Goal: Transaction & Acquisition: Subscribe to service/newsletter

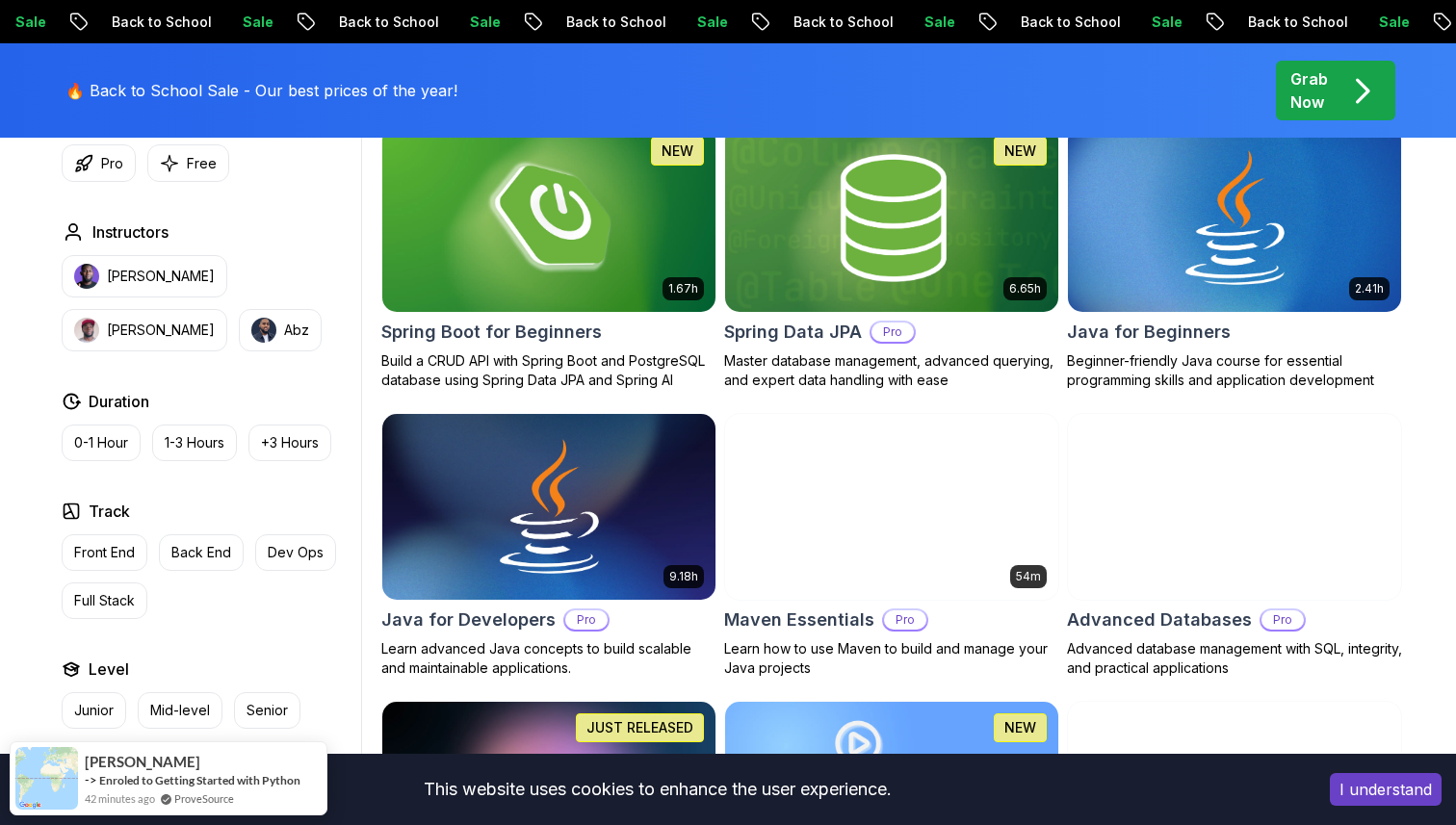
scroll to position [938, 0]
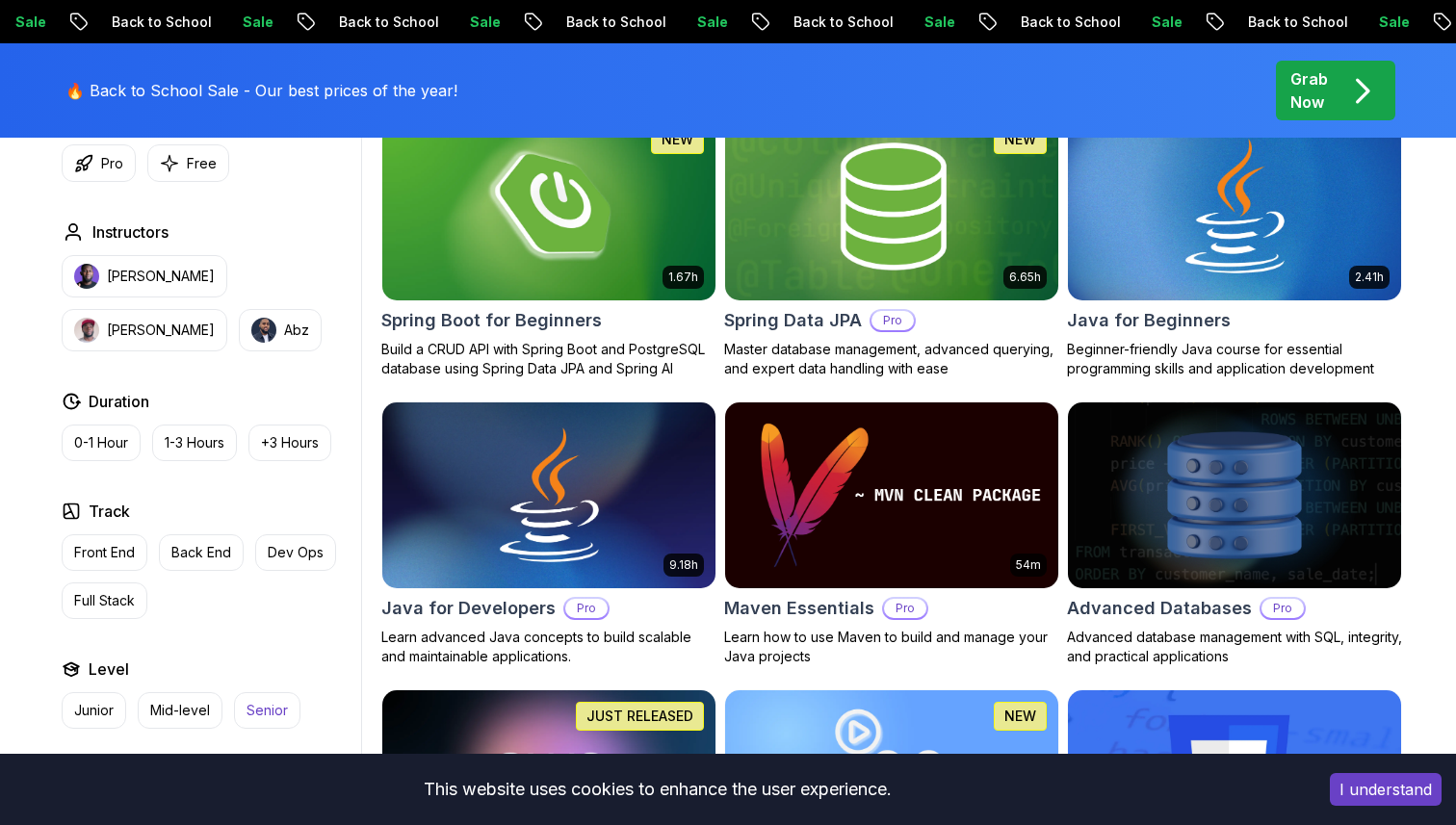
click at [269, 709] on p "Senior" at bounding box center [267, 710] width 41 height 19
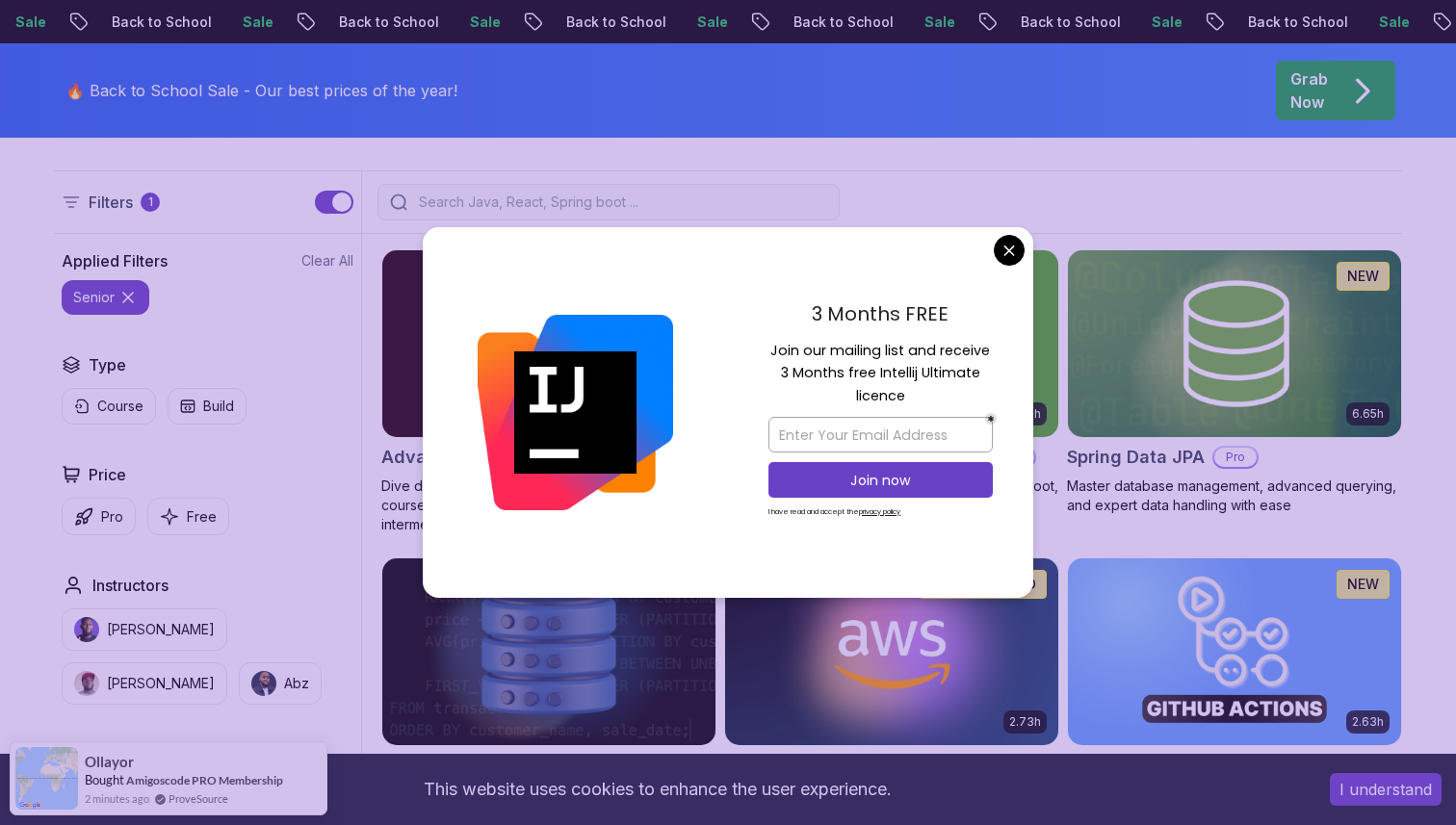
scroll to position [505, 0]
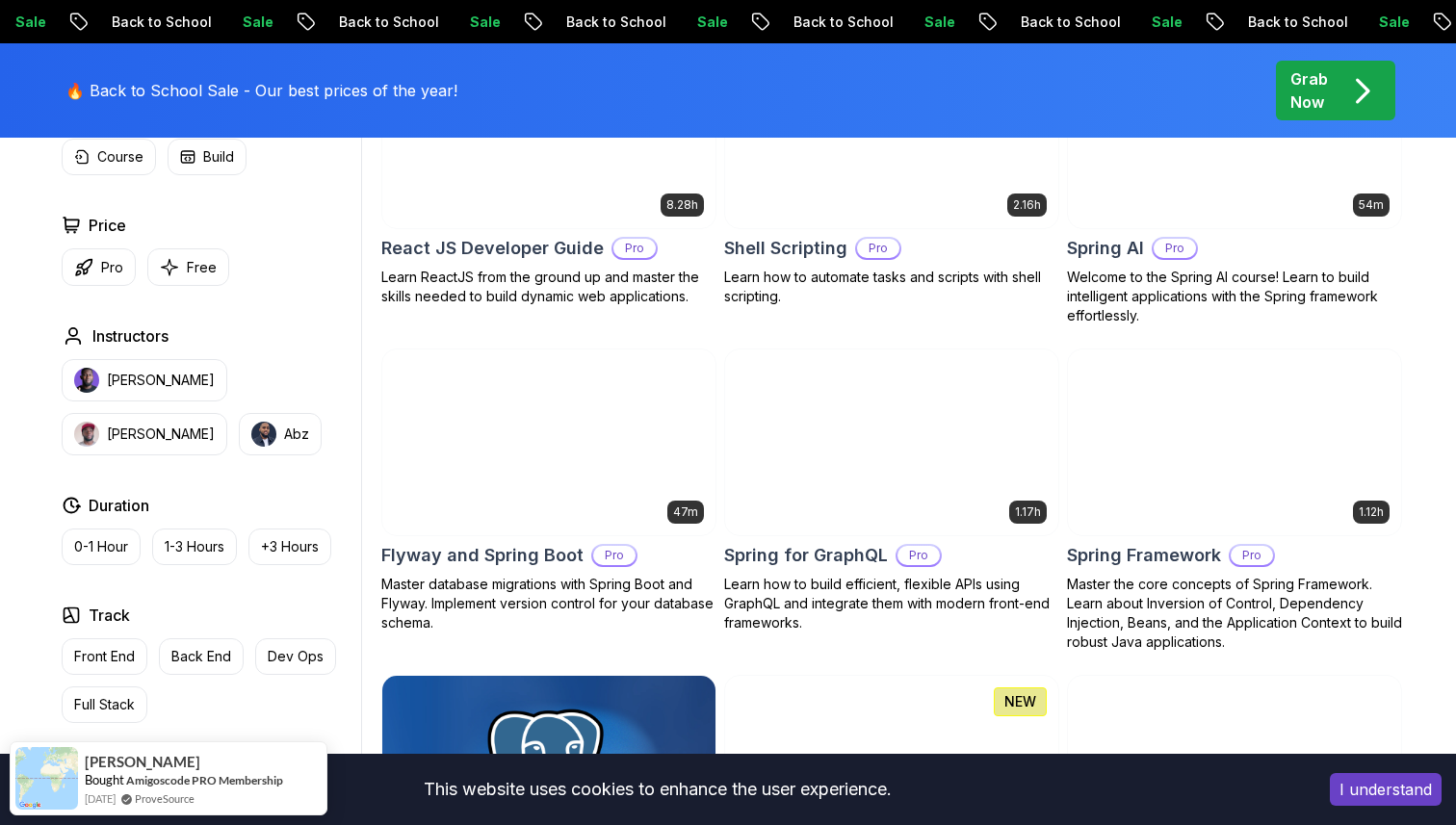
scroll to position [3519, 0]
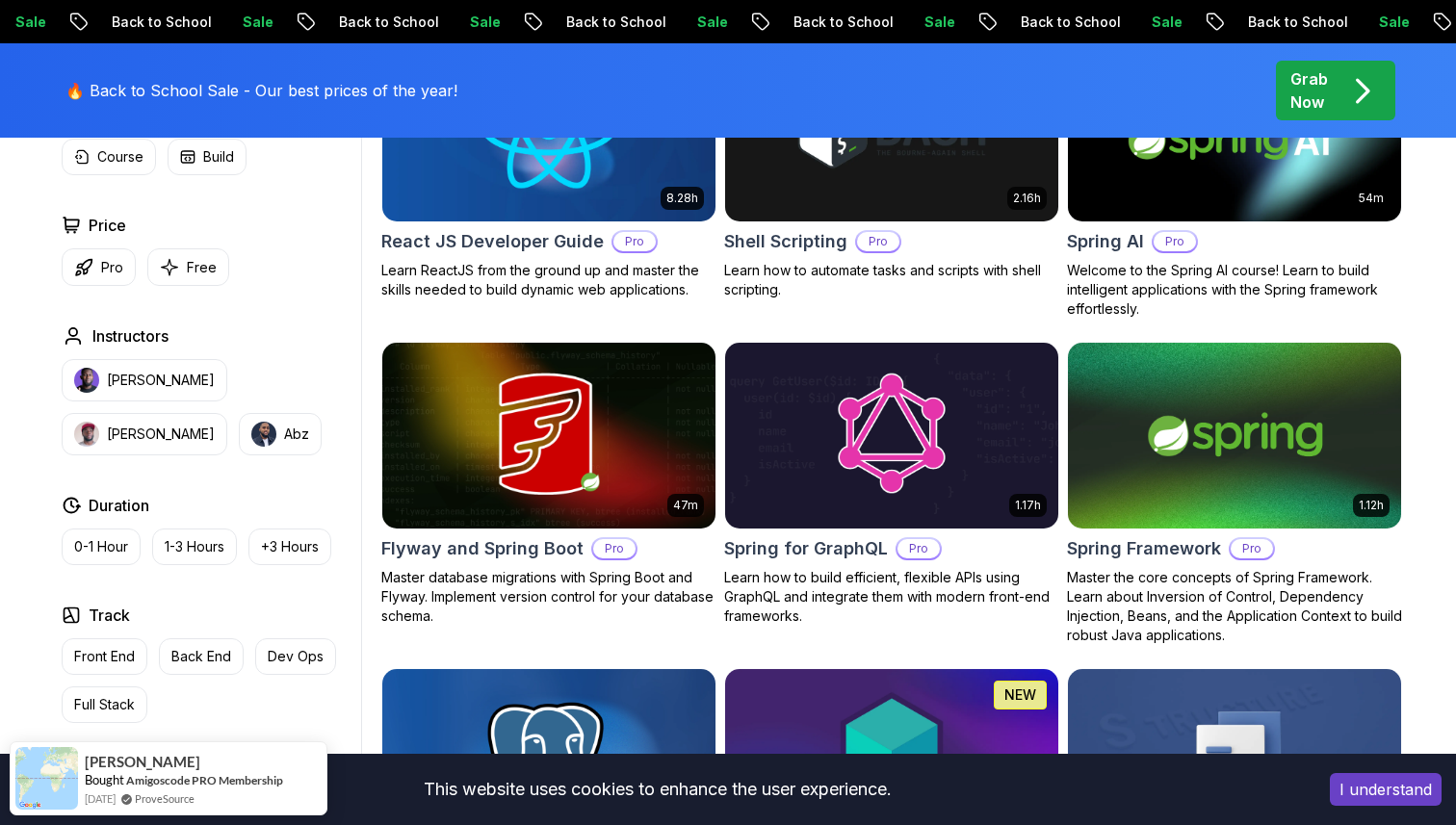
click at [645, 448] on img at bounding box center [548, 436] width 350 height 196
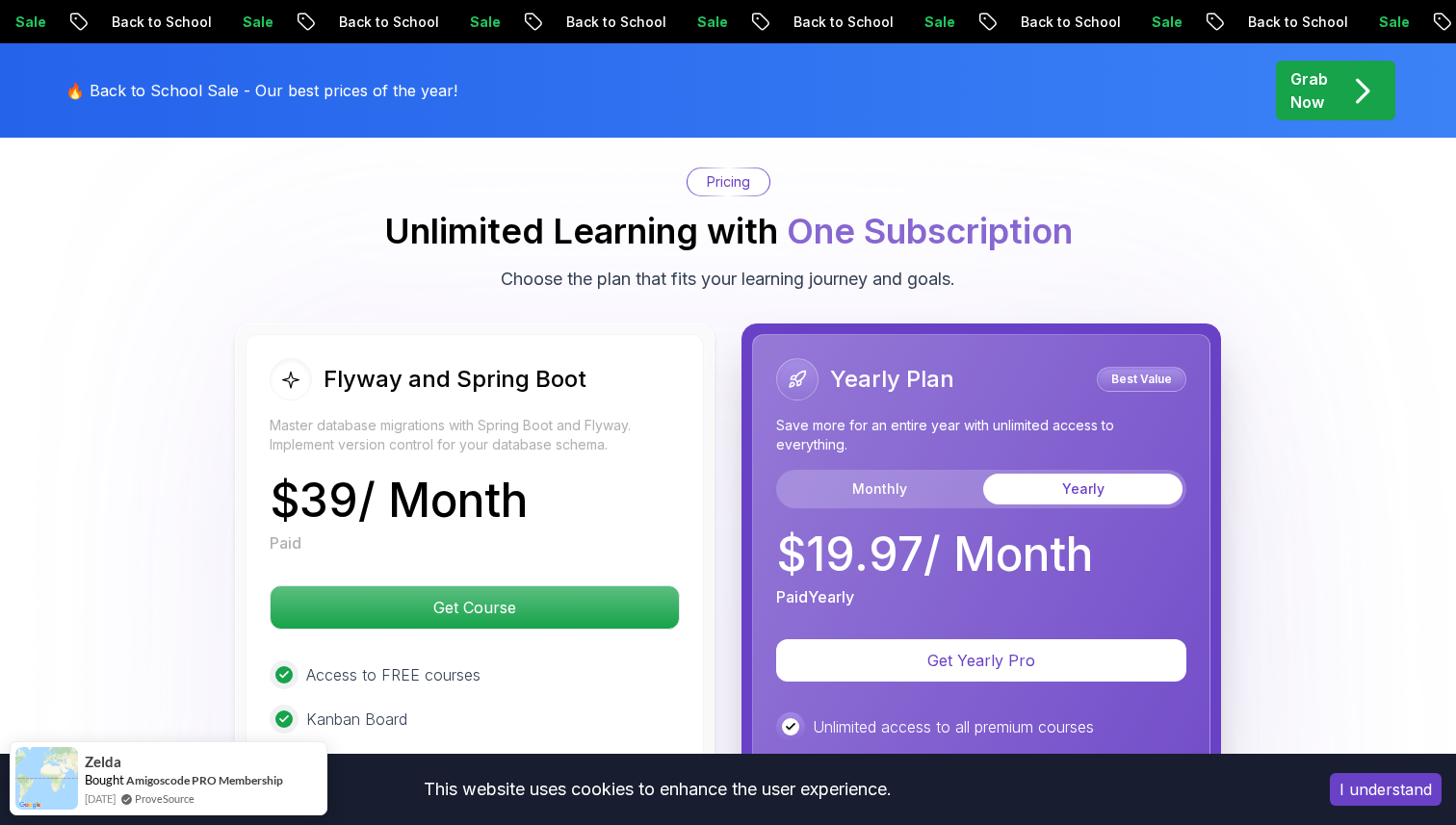
scroll to position [3424, 0]
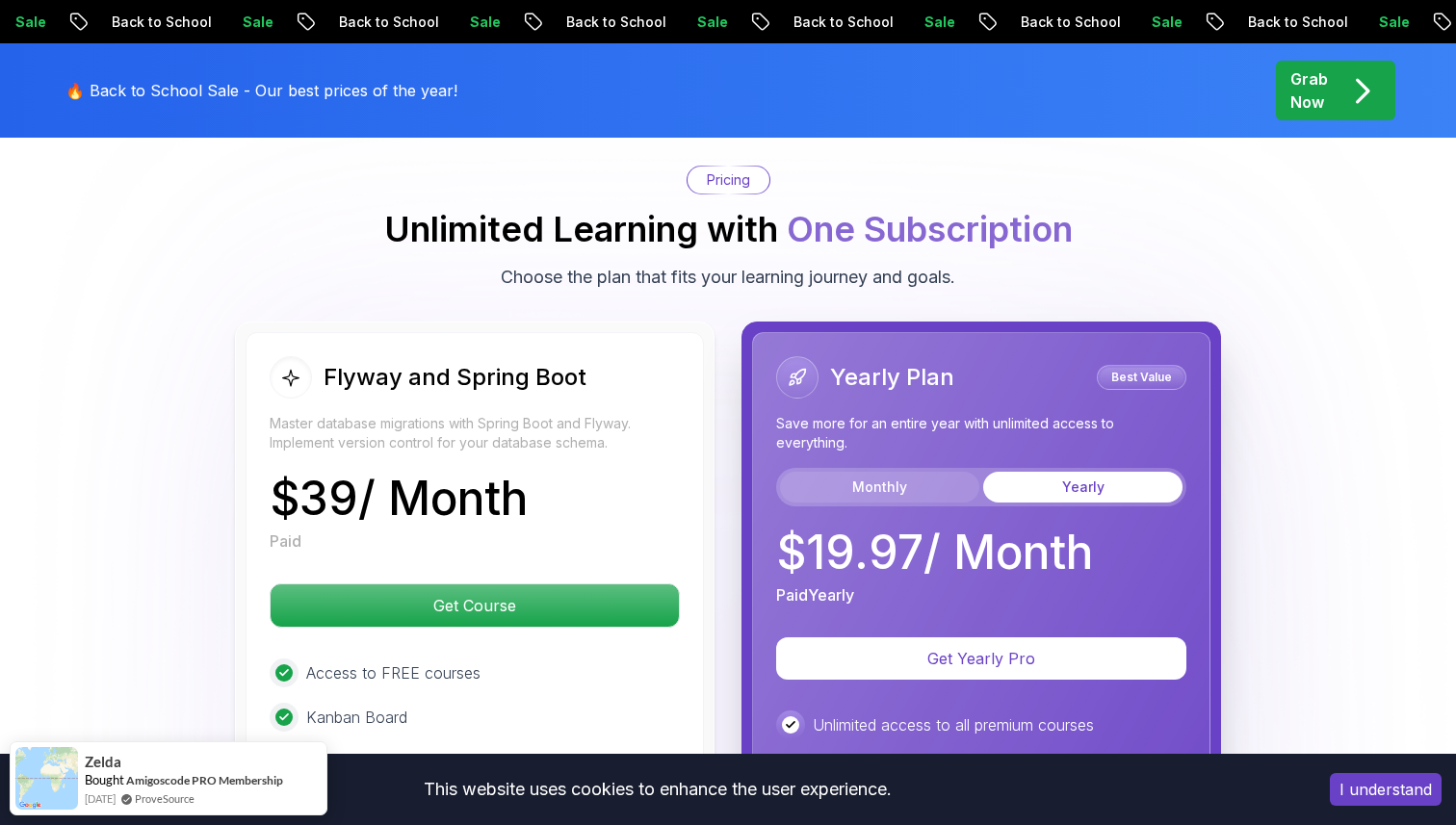
click at [904, 486] on button "Monthly" at bounding box center [879, 488] width 199 height 31
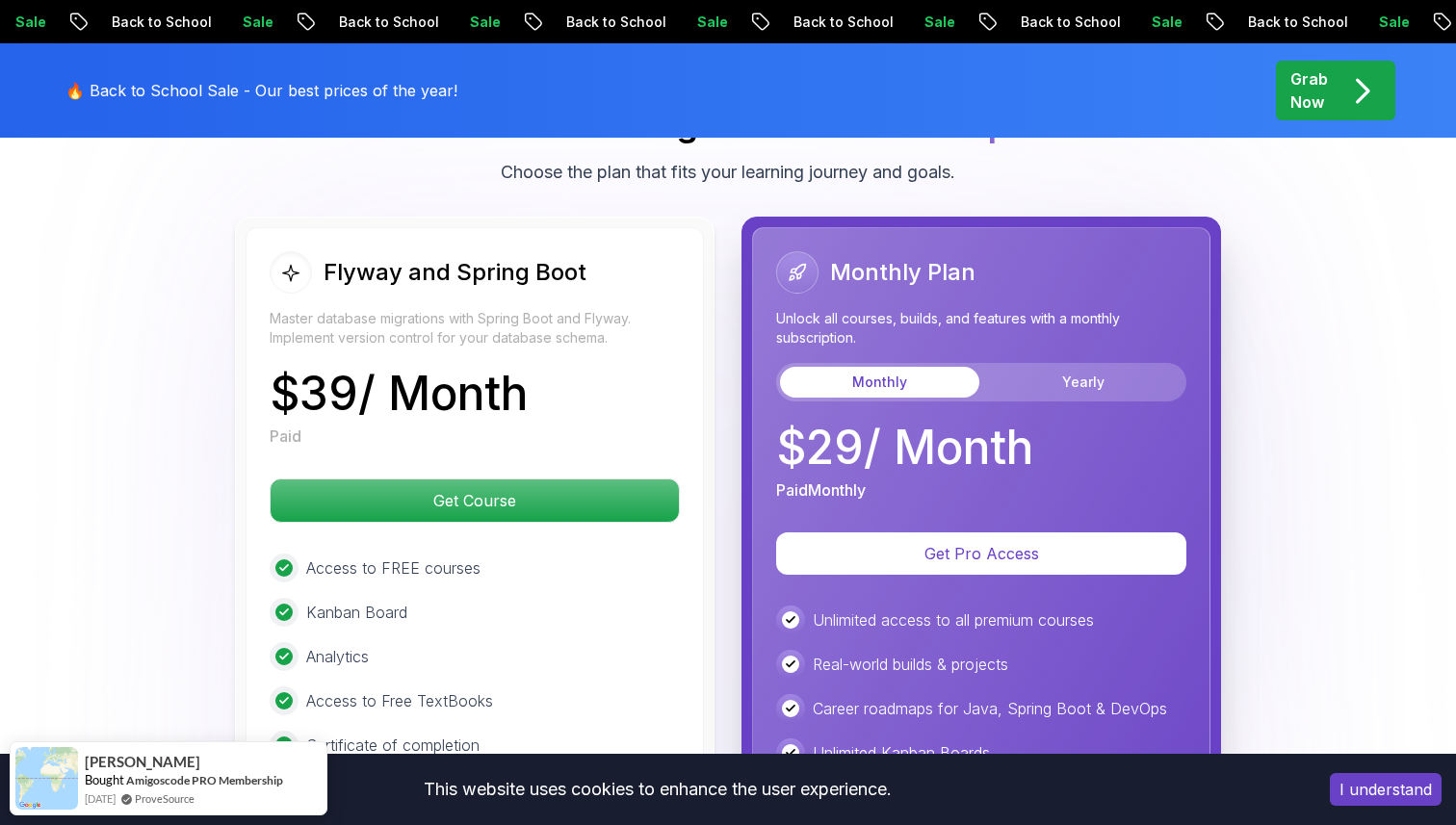
scroll to position [3527, 0]
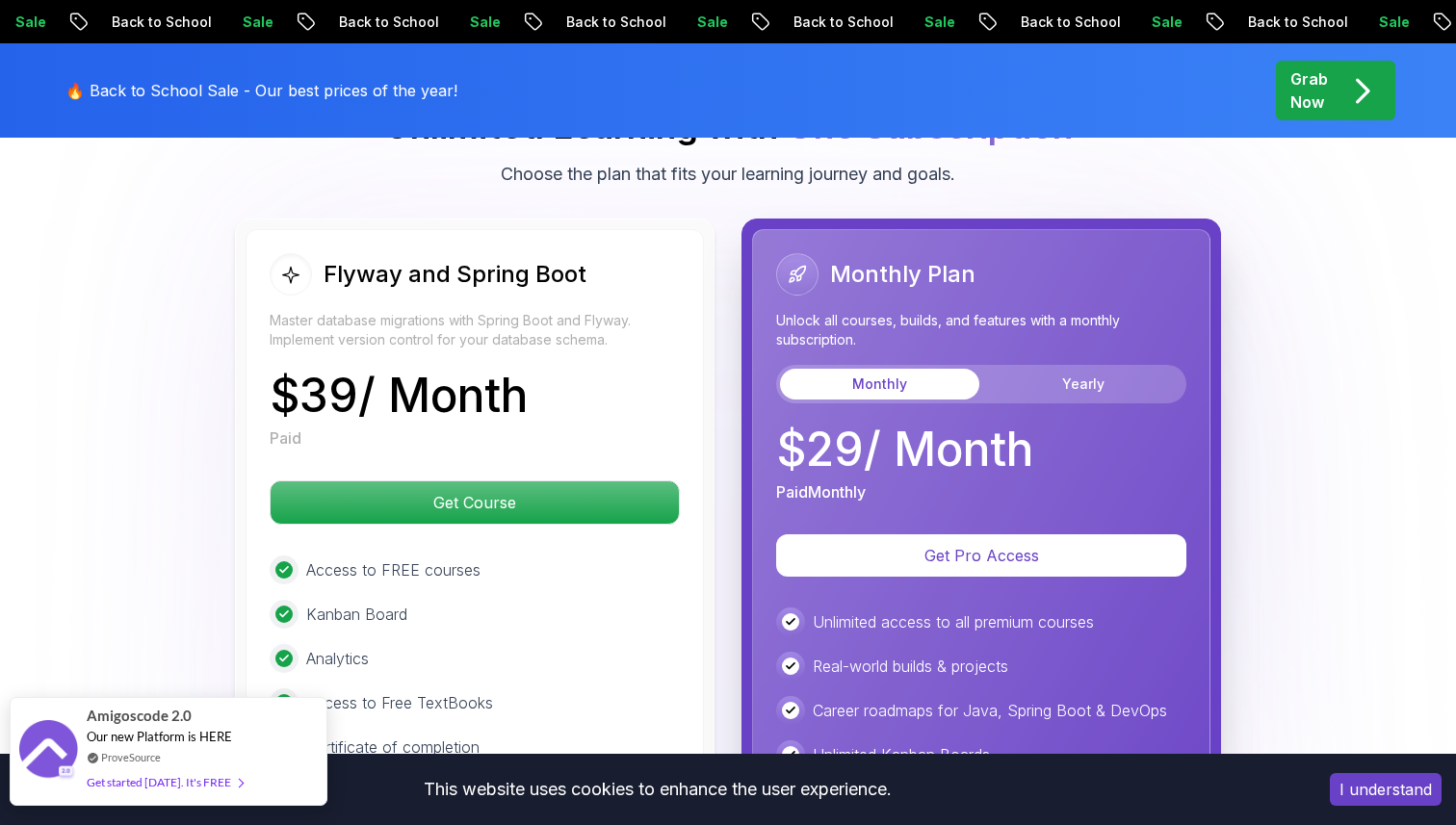
click at [177, 790] on div "Get started today. It's FREE" at bounding box center [165, 782] width 156 height 22
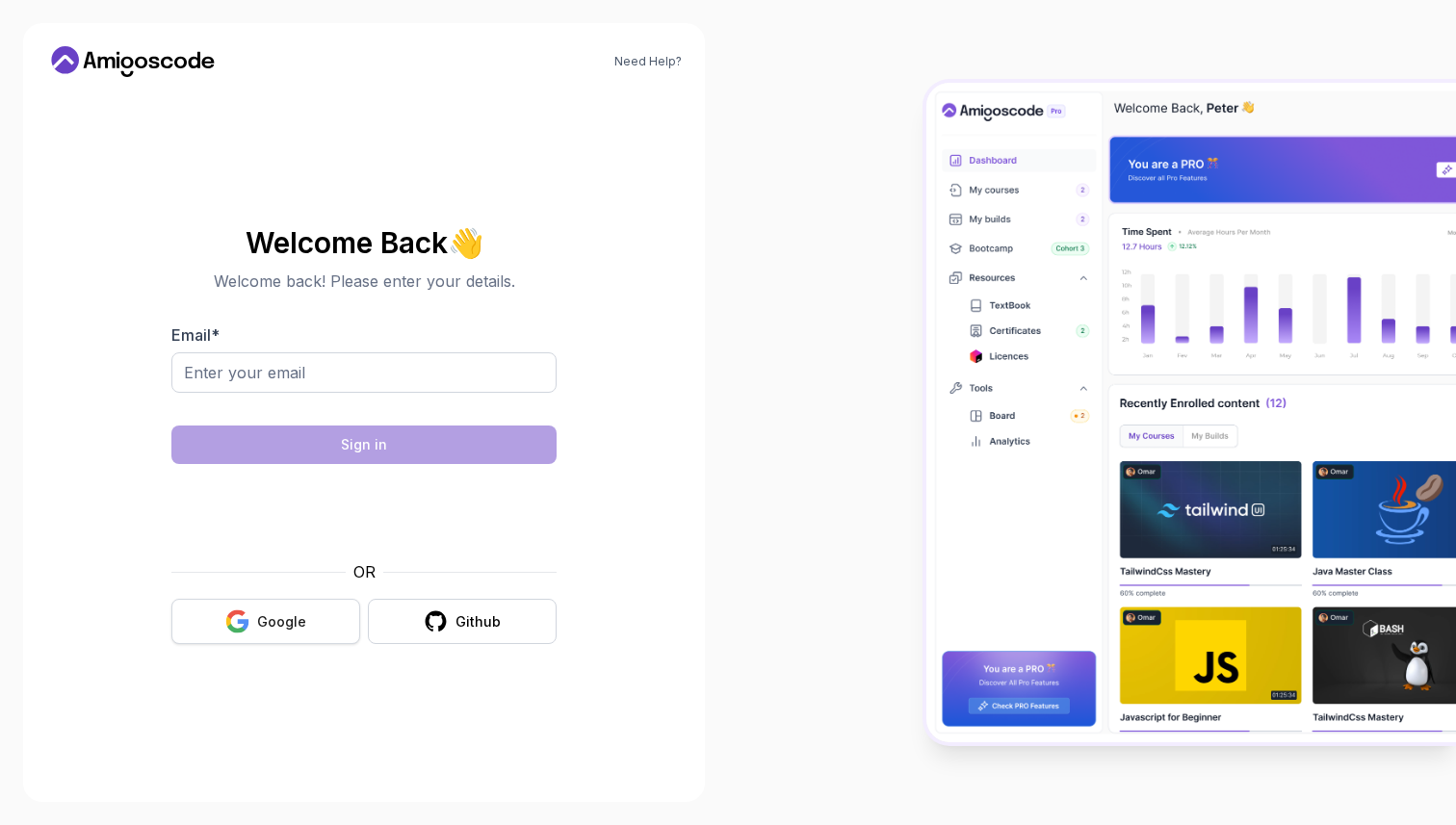
click at [295, 639] on button "Google" at bounding box center [266, 621] width 189 height 45
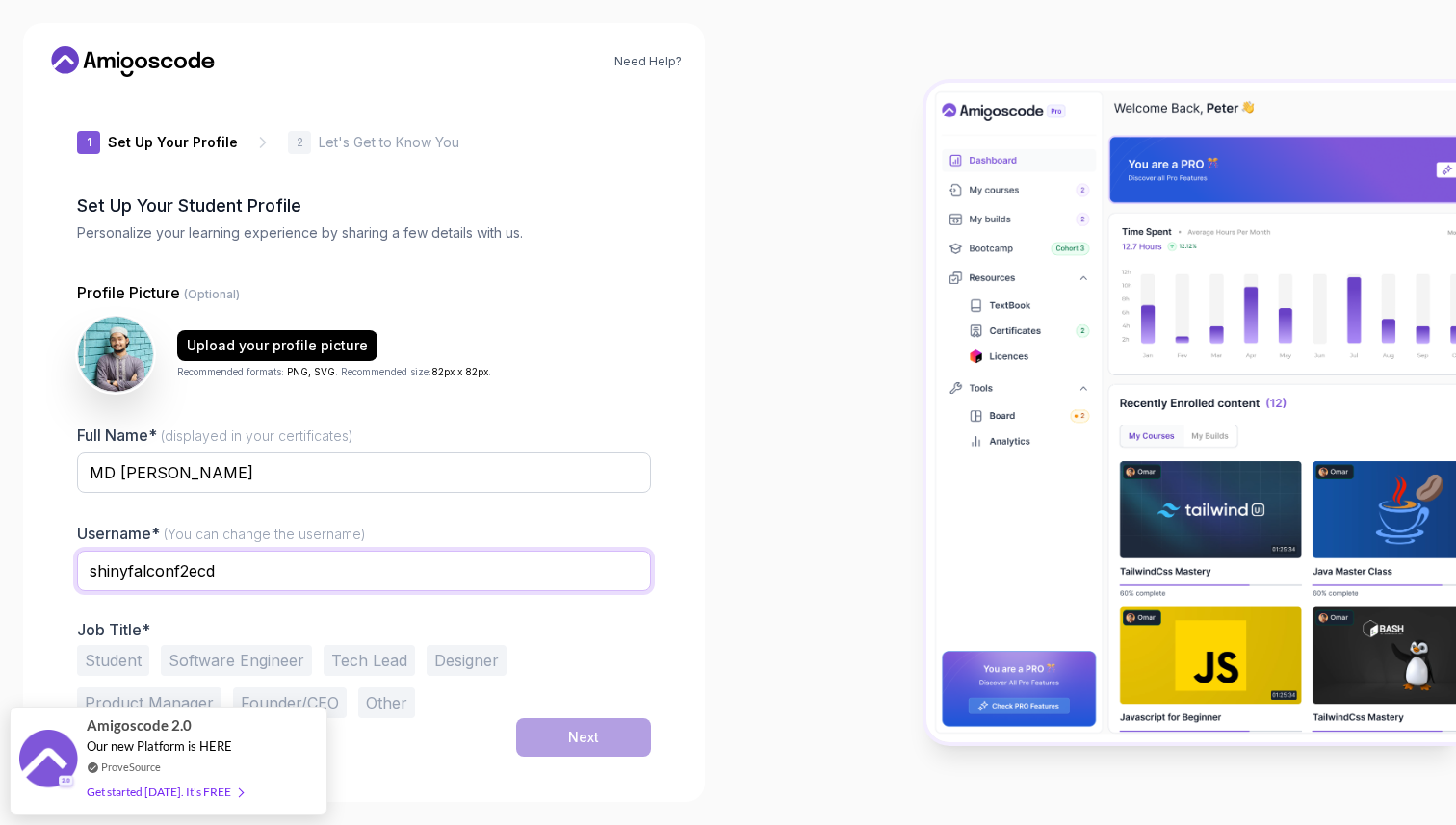
click at [534, 561] on input "shinyfalconf2ecd" at bounding box center [364, 572] width 574 height 40
type input "jack44"
click at [199, 661] on button "Software Engineer" at bounding box center [236, 660] width 151 height 31
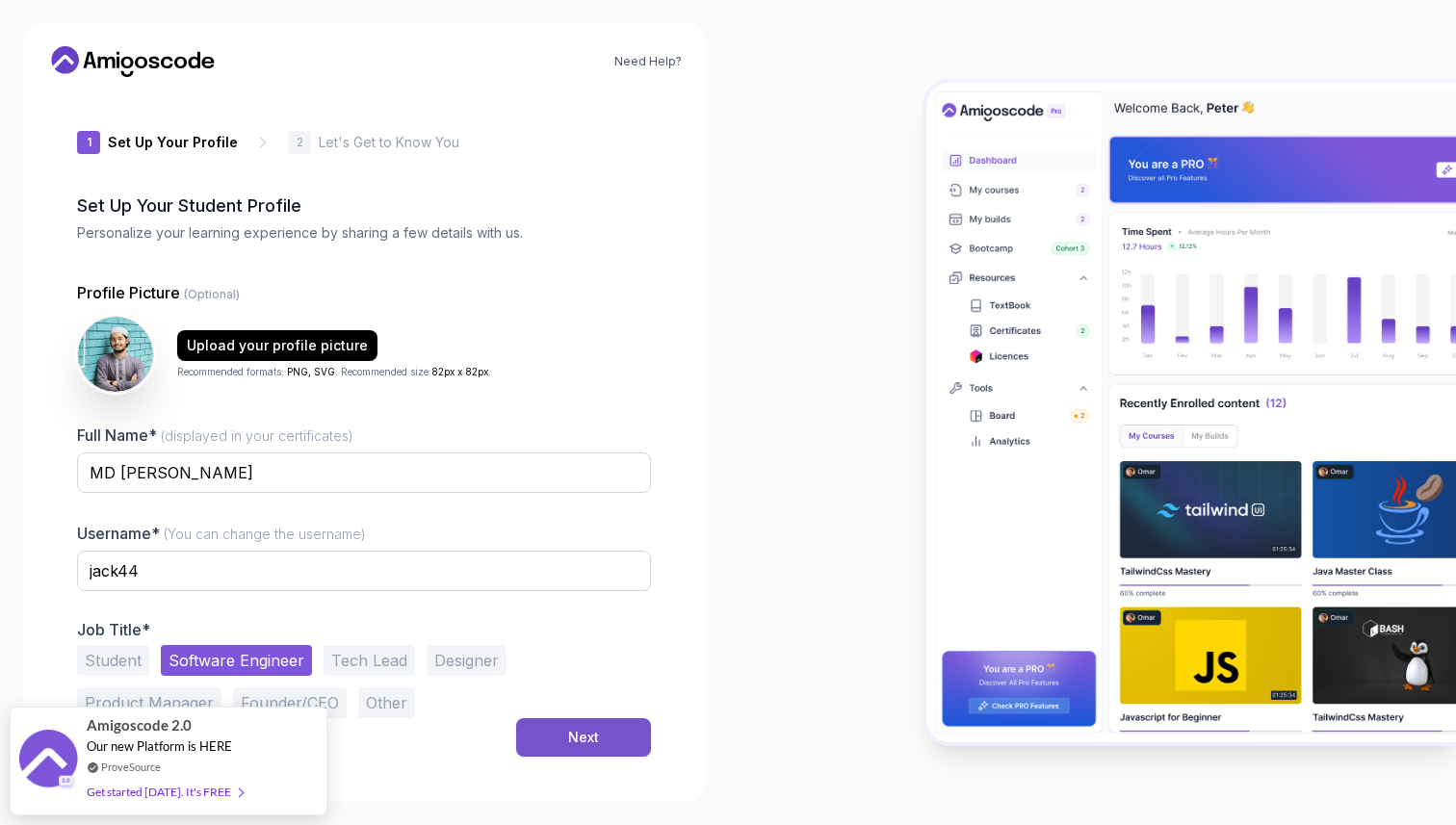
click at [592, 740] on div "Next" at bounding box center [584, 737] width 31 height 19
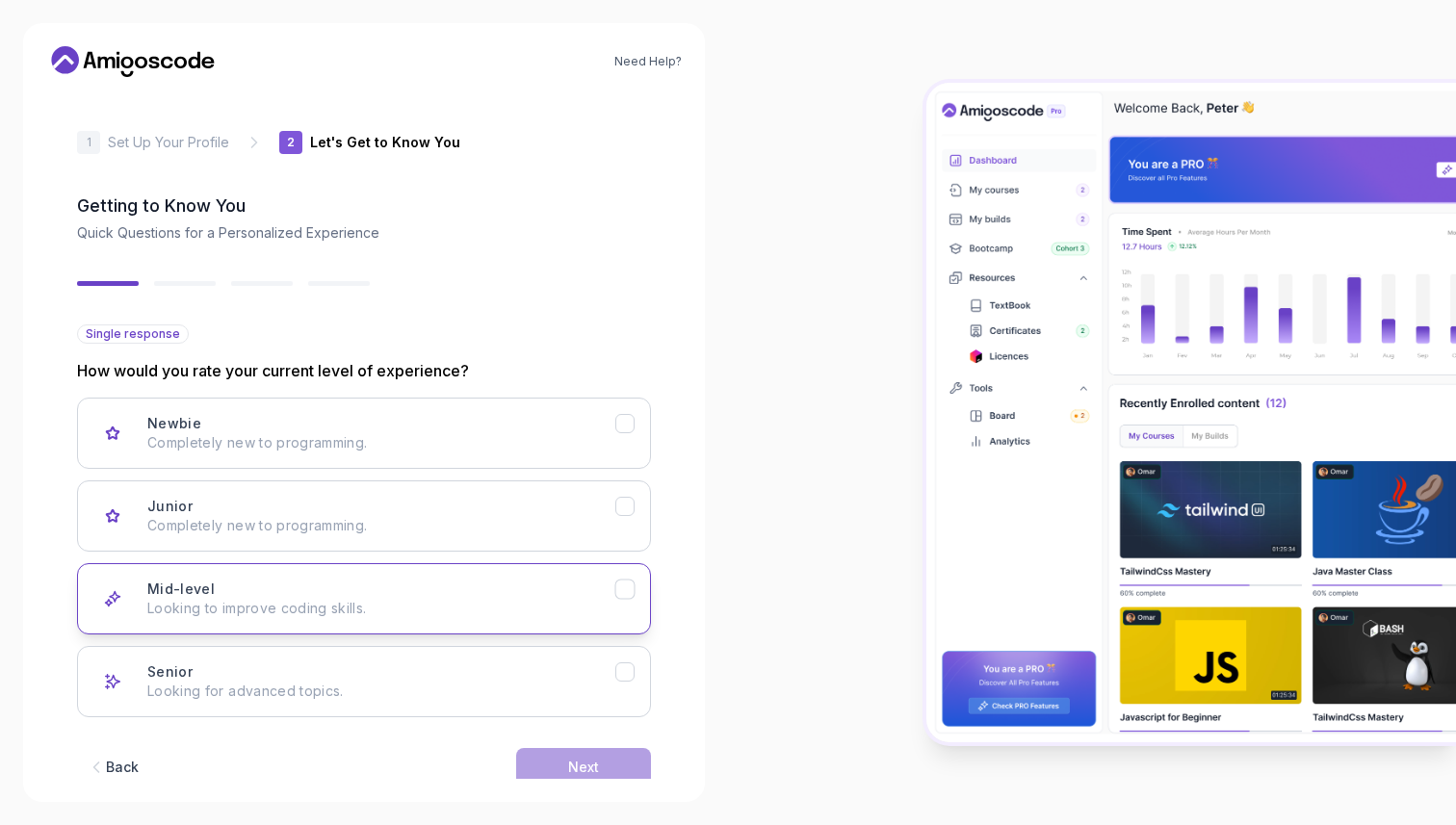
click at [623, 603] on button "Mid-level Looking to improve coding skills." at bounding box center [364, 599] width 574 height 71
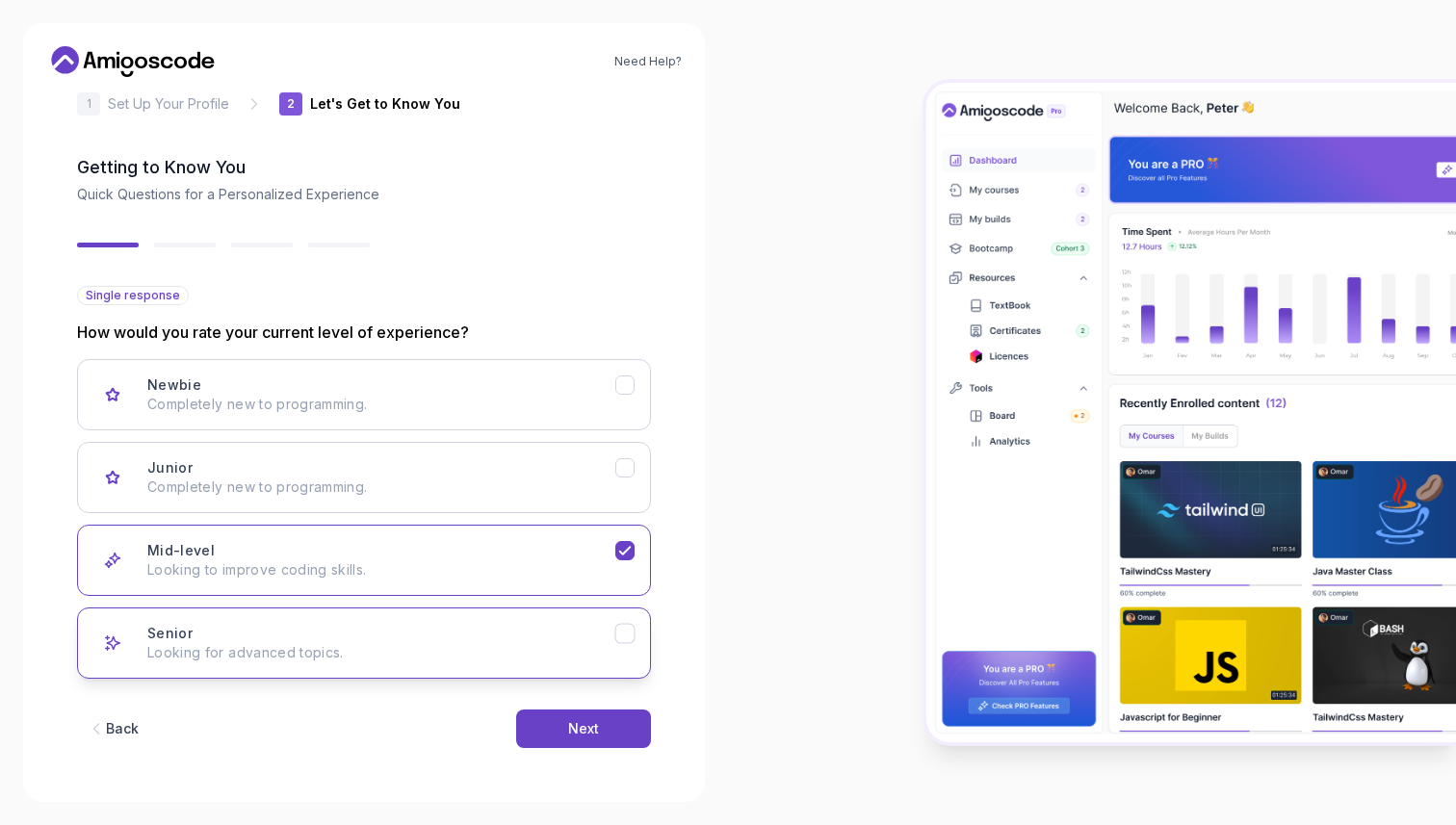
click at [617, 652] on button "Senior Looking for advanced topics." at bounding box center [364, 643] width 574 height 71
click at [602, 726] on button "Next" at bounding box center [584, 729] width 135 height 39
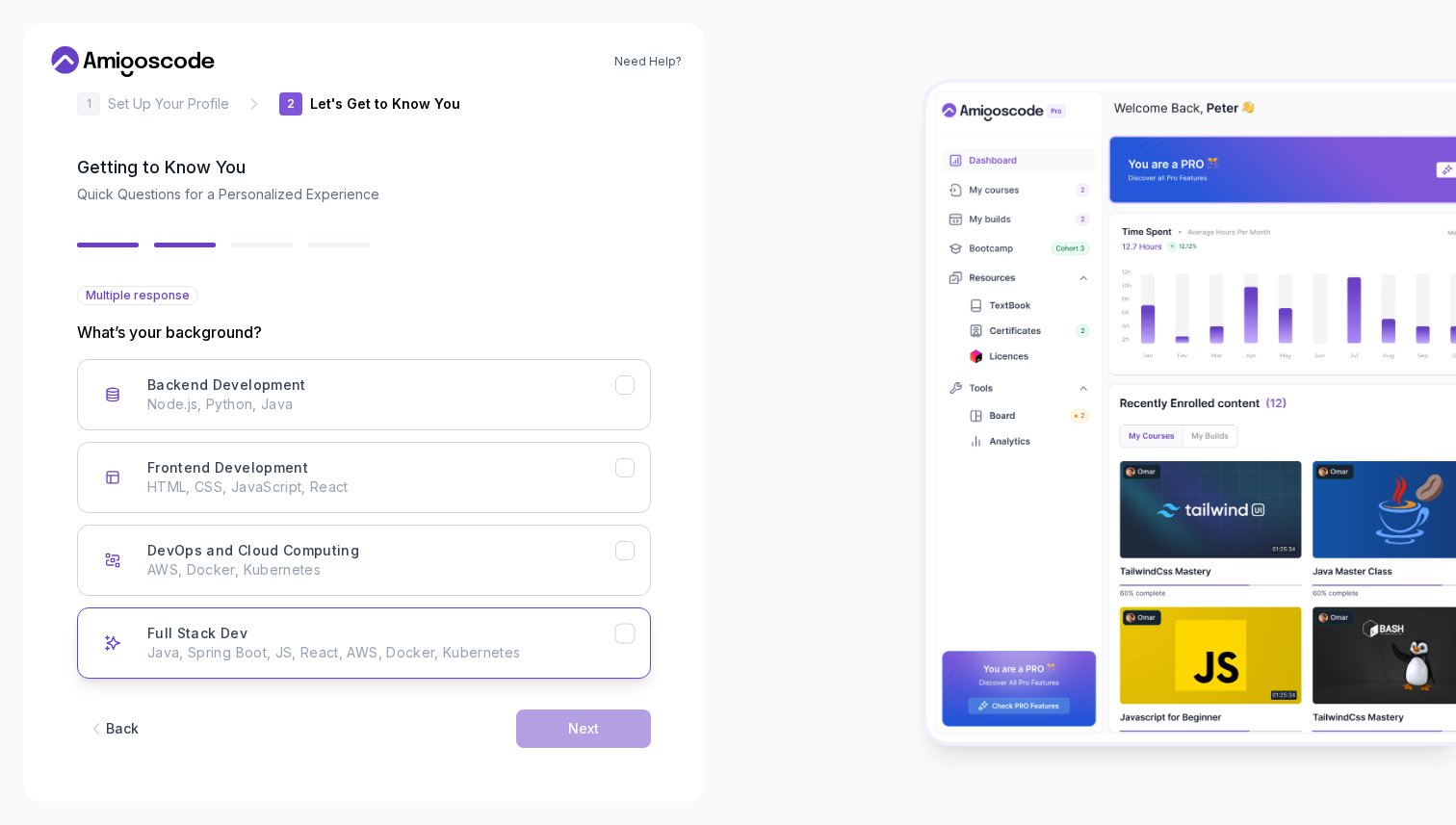
click at [558, 616] on button "Full Stack Dev Java, Spring Boot, JS, React, AWS, Docker, Kubernetes" at bounding box center [364, 643] width 574 height 71
click at [597, 726] on div "Next" at bounding box center [584, 729] width 31 height 19
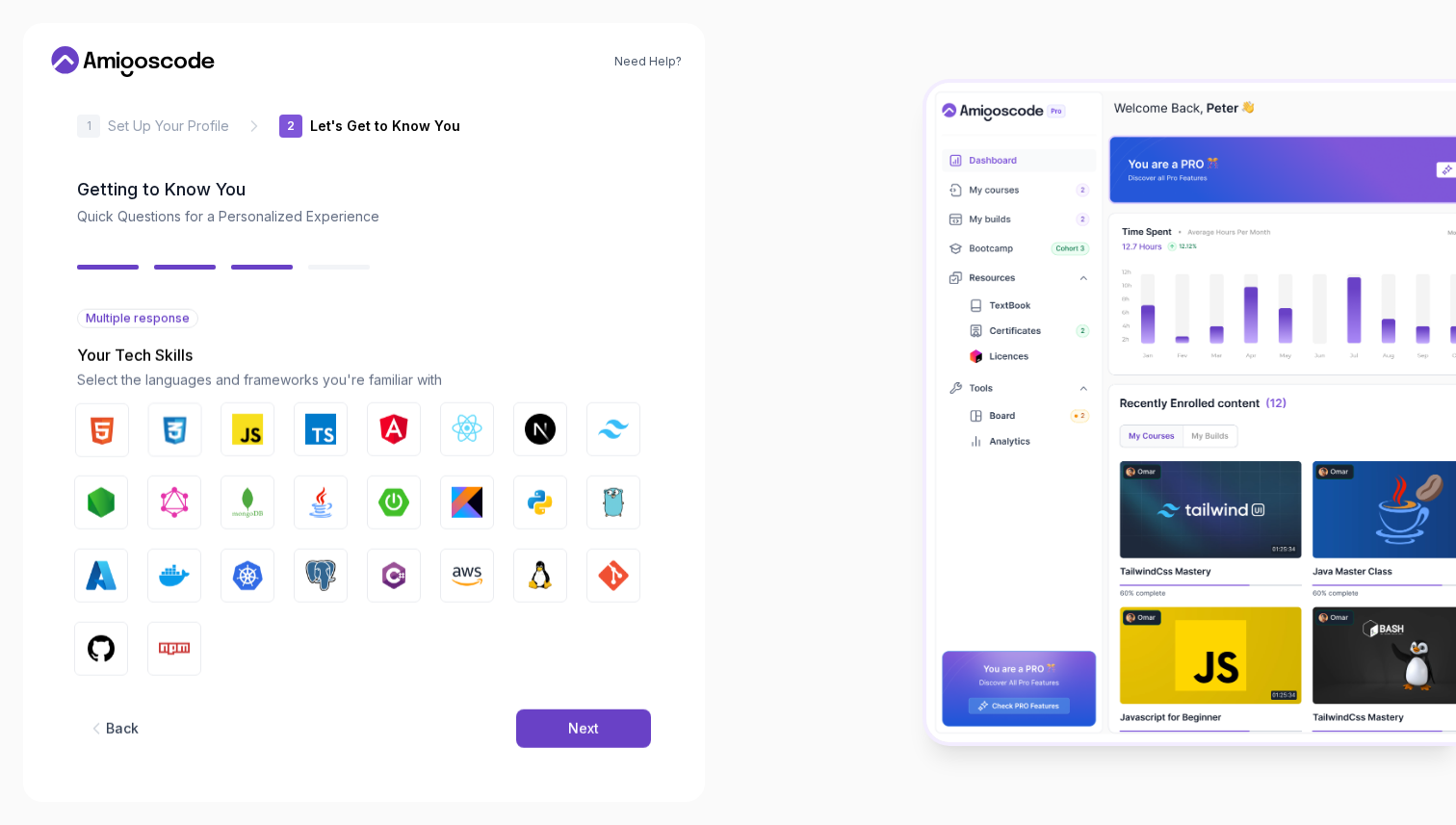
scroll to position [15, 0]
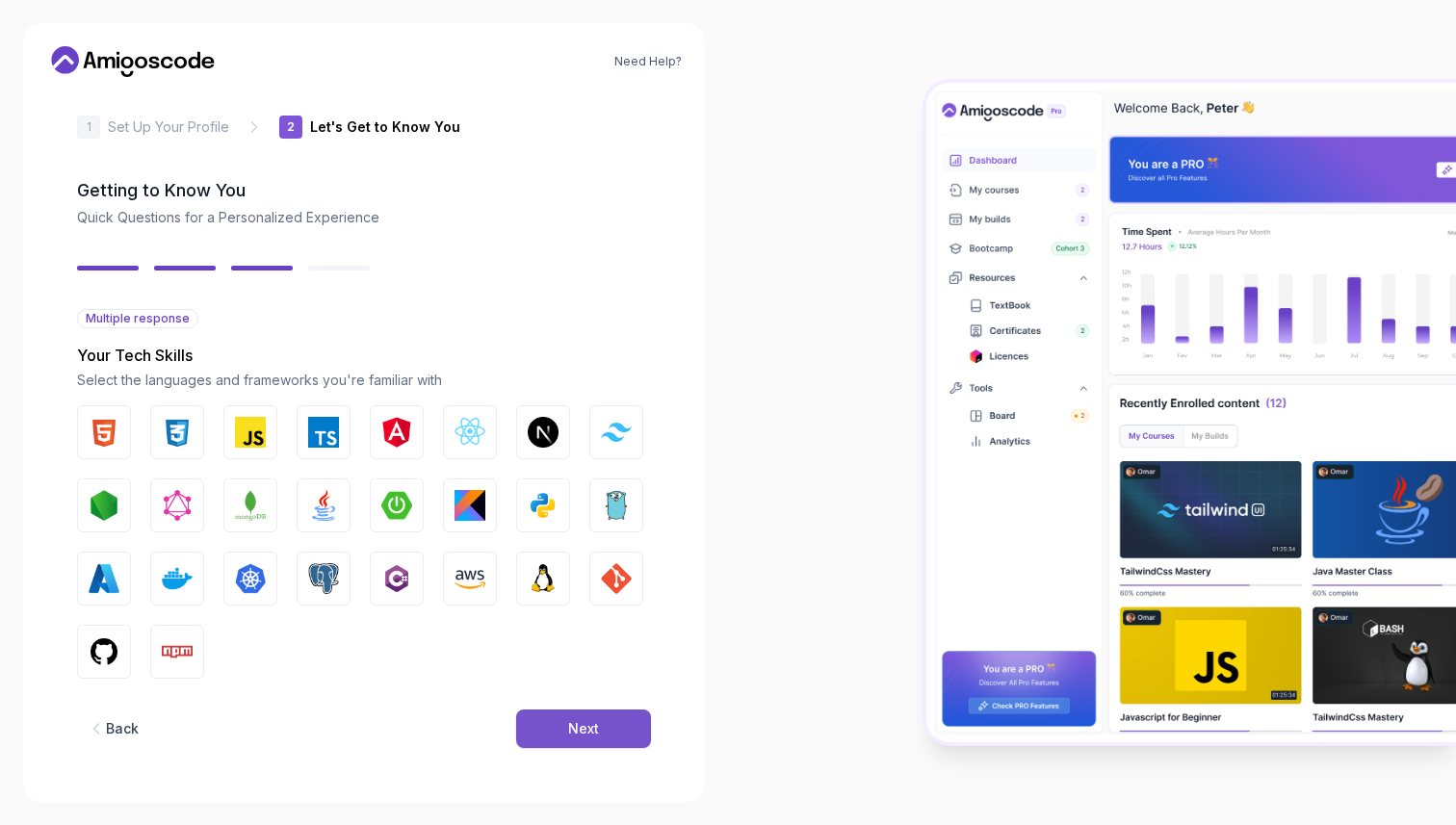
click at [583, 717] on button "Next" at bounding box center [584, 729] width 135 height 39
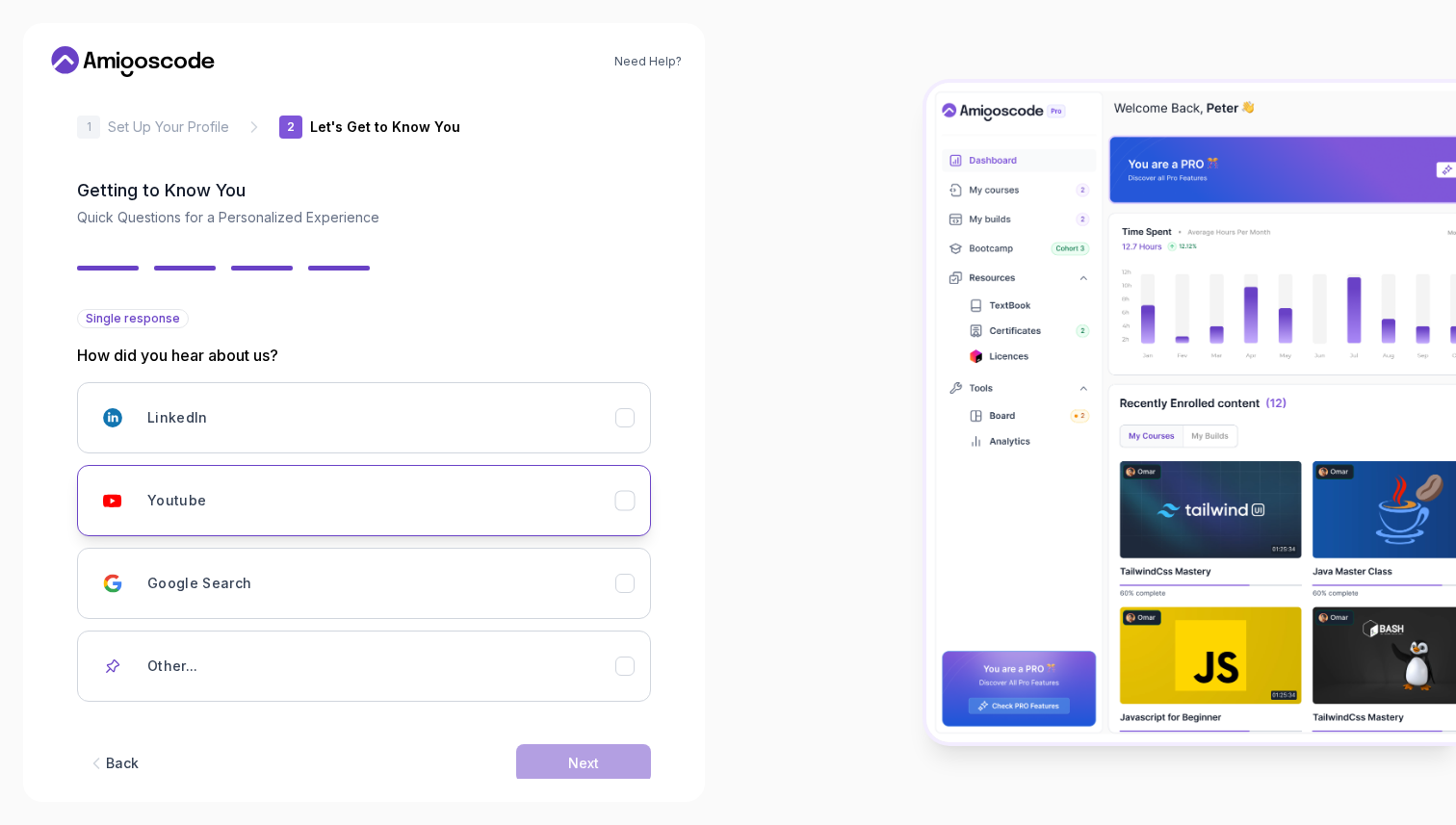
click at [529, 505] on div "Youtube" at bounding box center [382, 501] width 468 height 39
click at [601, 752] on button "Next" at bounding box center [584, 763] width 135 height 39
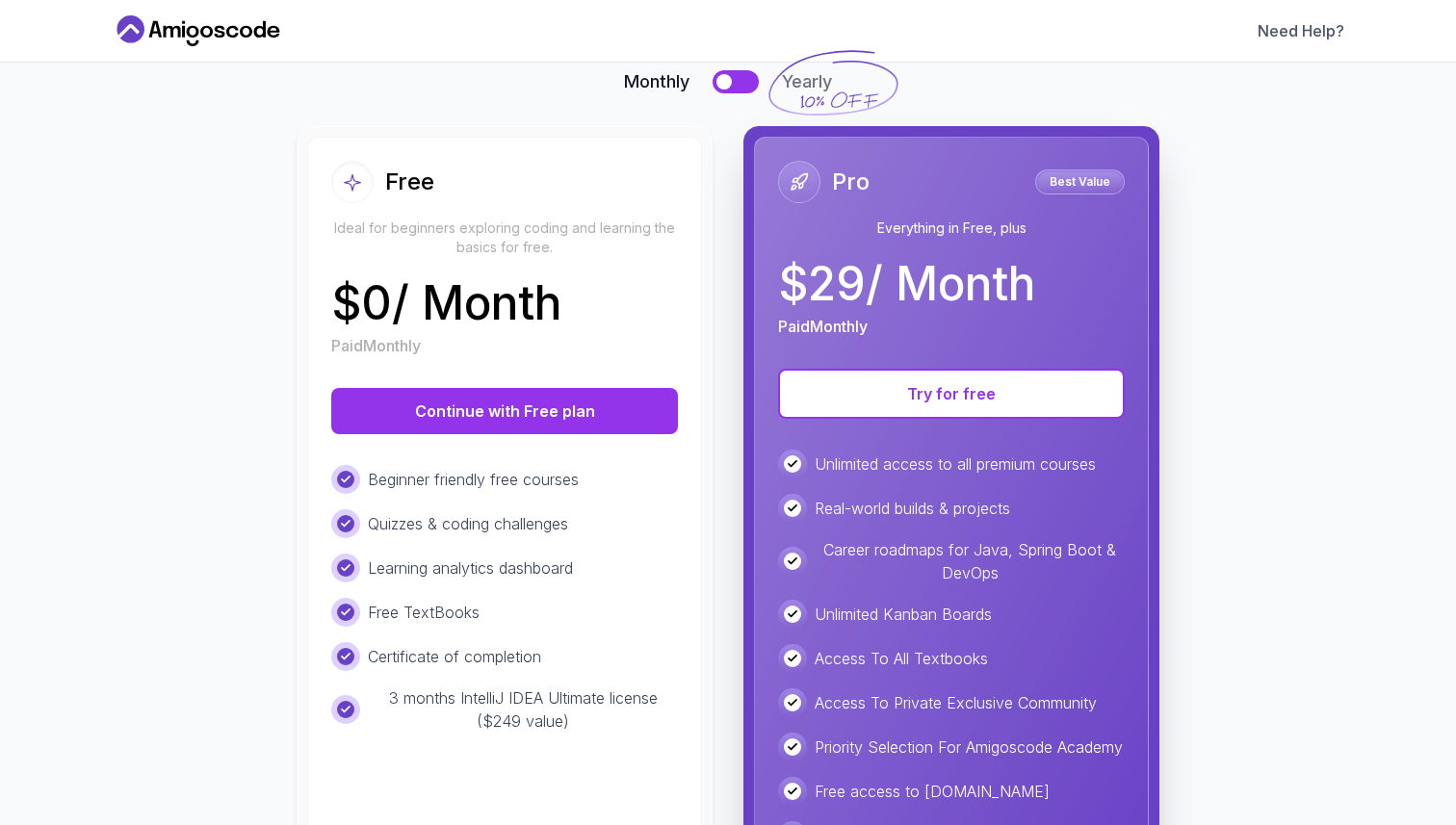
scroll to position [146, 0]
click at [745, 79] on button at bounding box center [735, 81] width 46 height 23
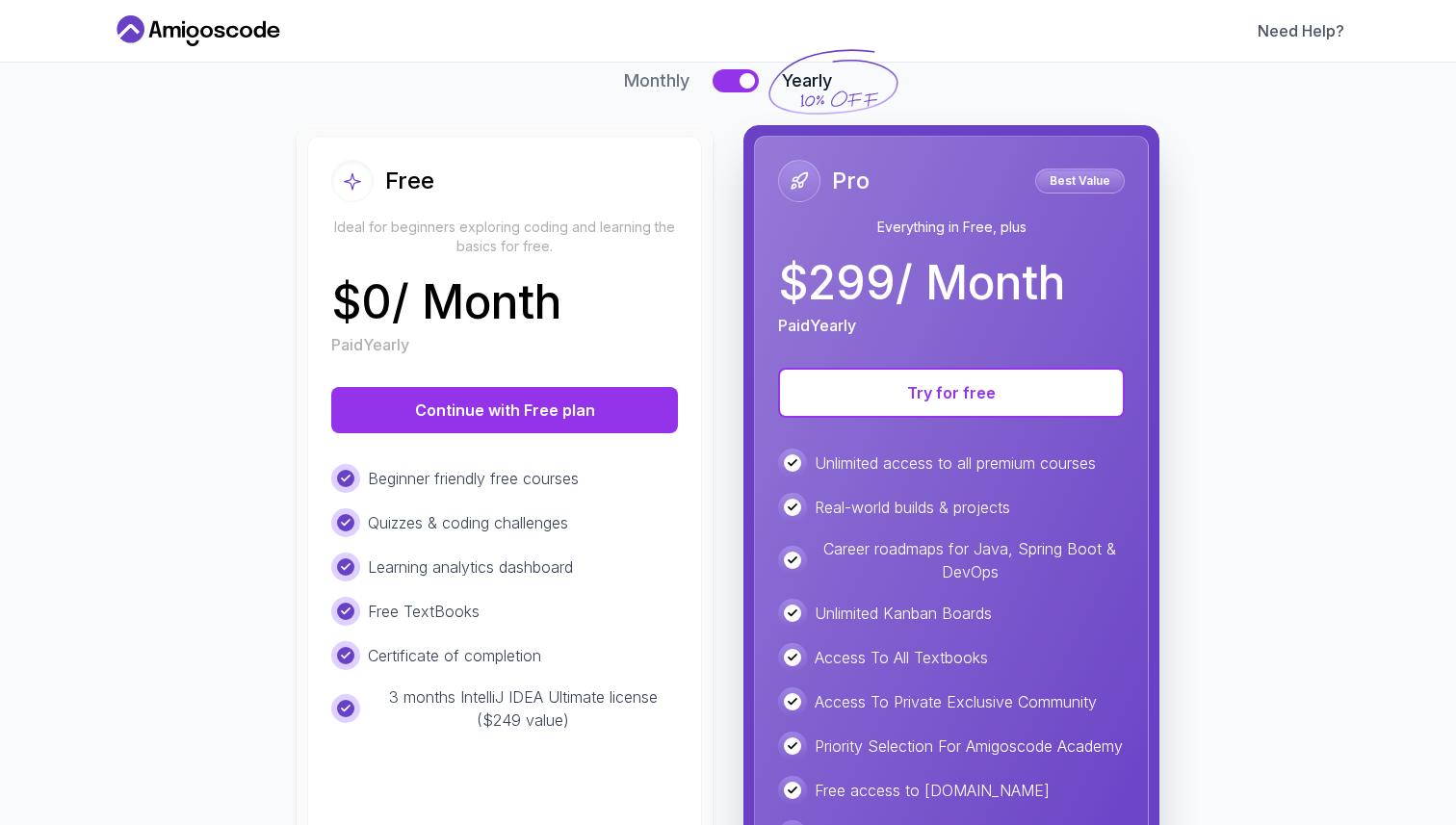
click at [745, 79] on div at bounding box center [747, 81] width 15 height 15
click at [745, 79] on button at bounding box center [735, 81] width 46 height 23
click at [745, 79] on div at bounding box center [747, 81] width 15 height 15
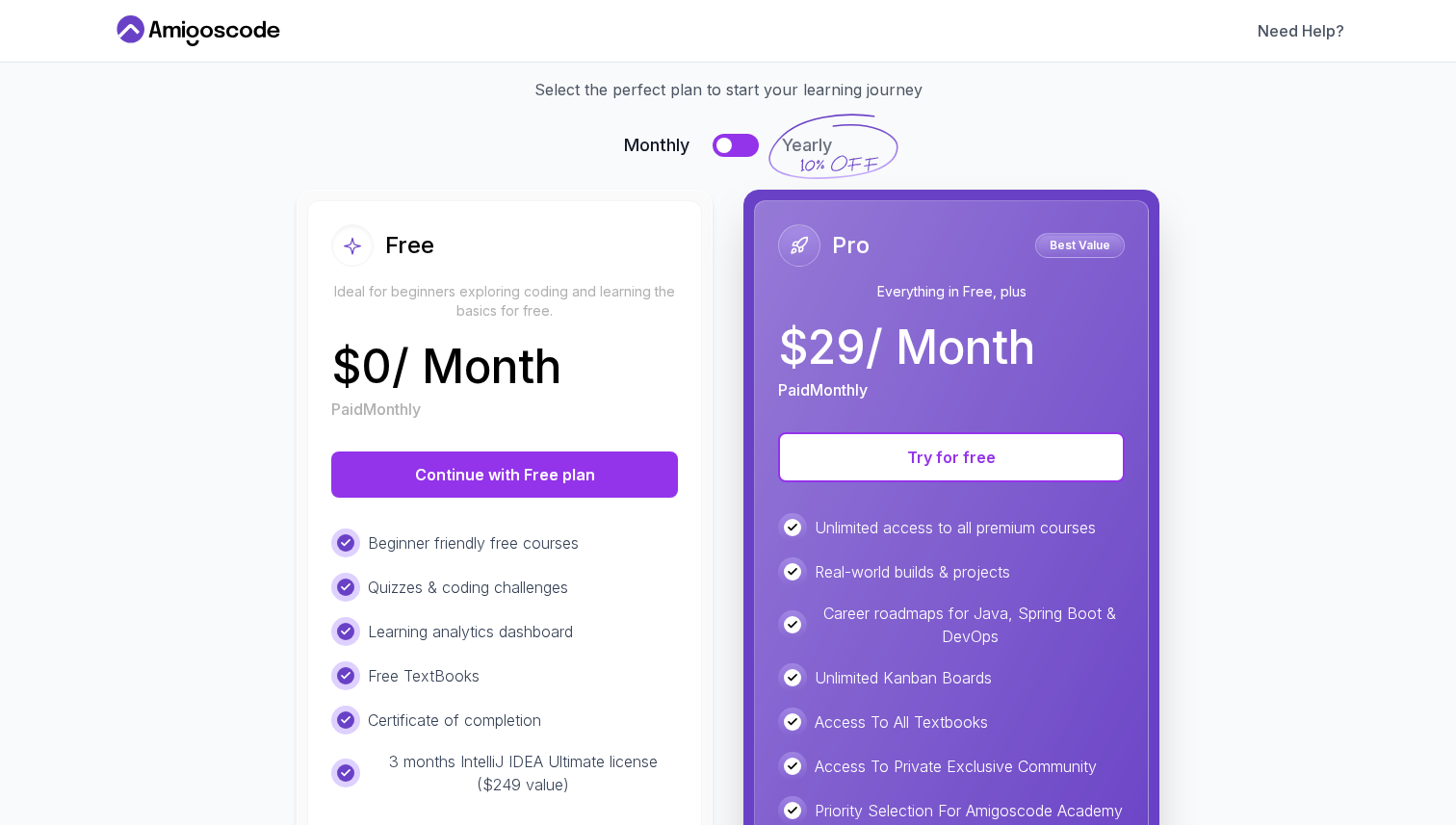
scroll to position [0, 0]
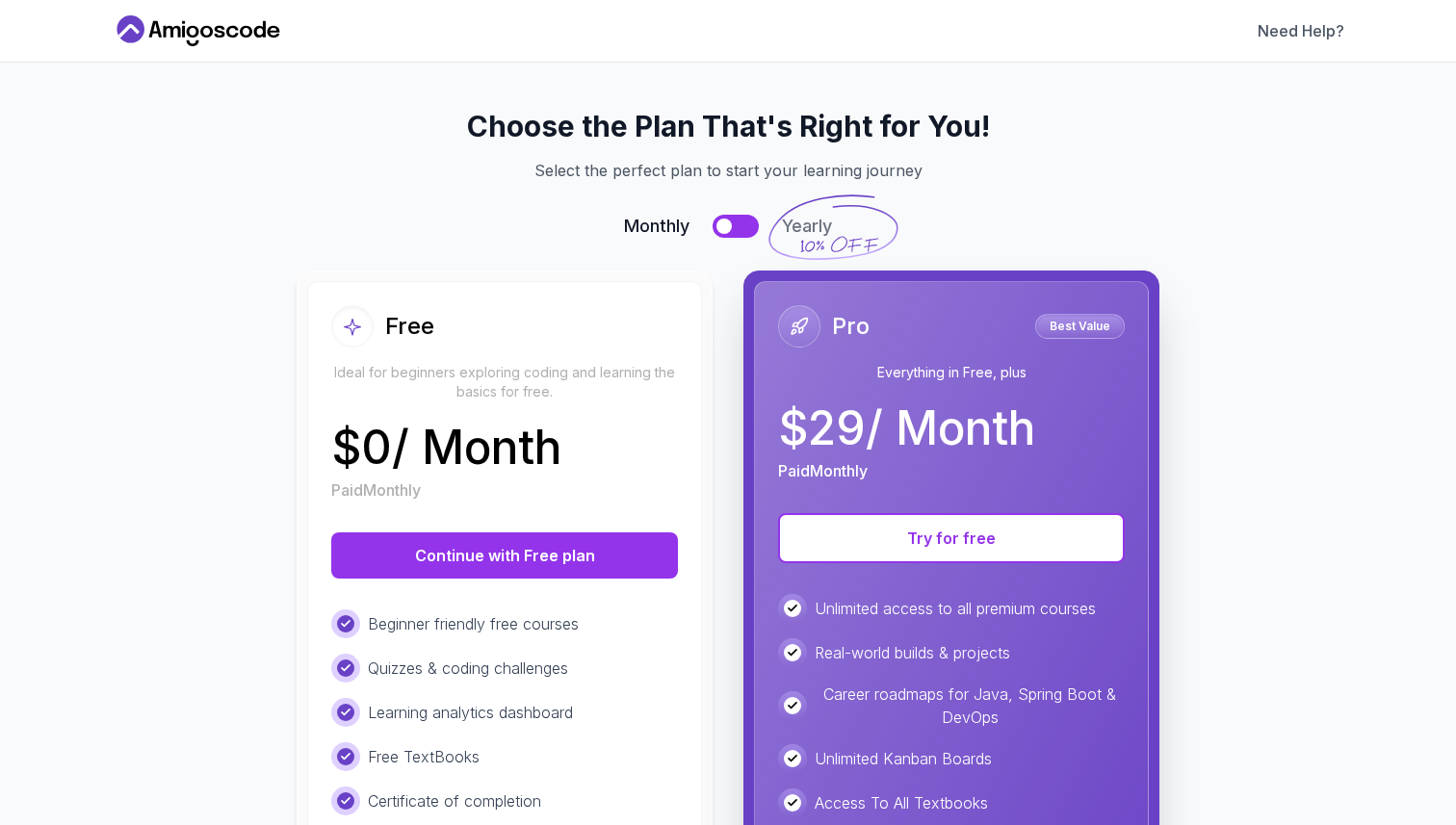
click at [732, 221] on button at bounding box center [735, 226] width 46 height 23
click at [738, 230] on button at bounding box center [735, 226] width 46 height 23
click at [1039, 143] on h2 "Choose the Plan That's Right for You!" at bounding box center [728, 126] width 1186 height 35
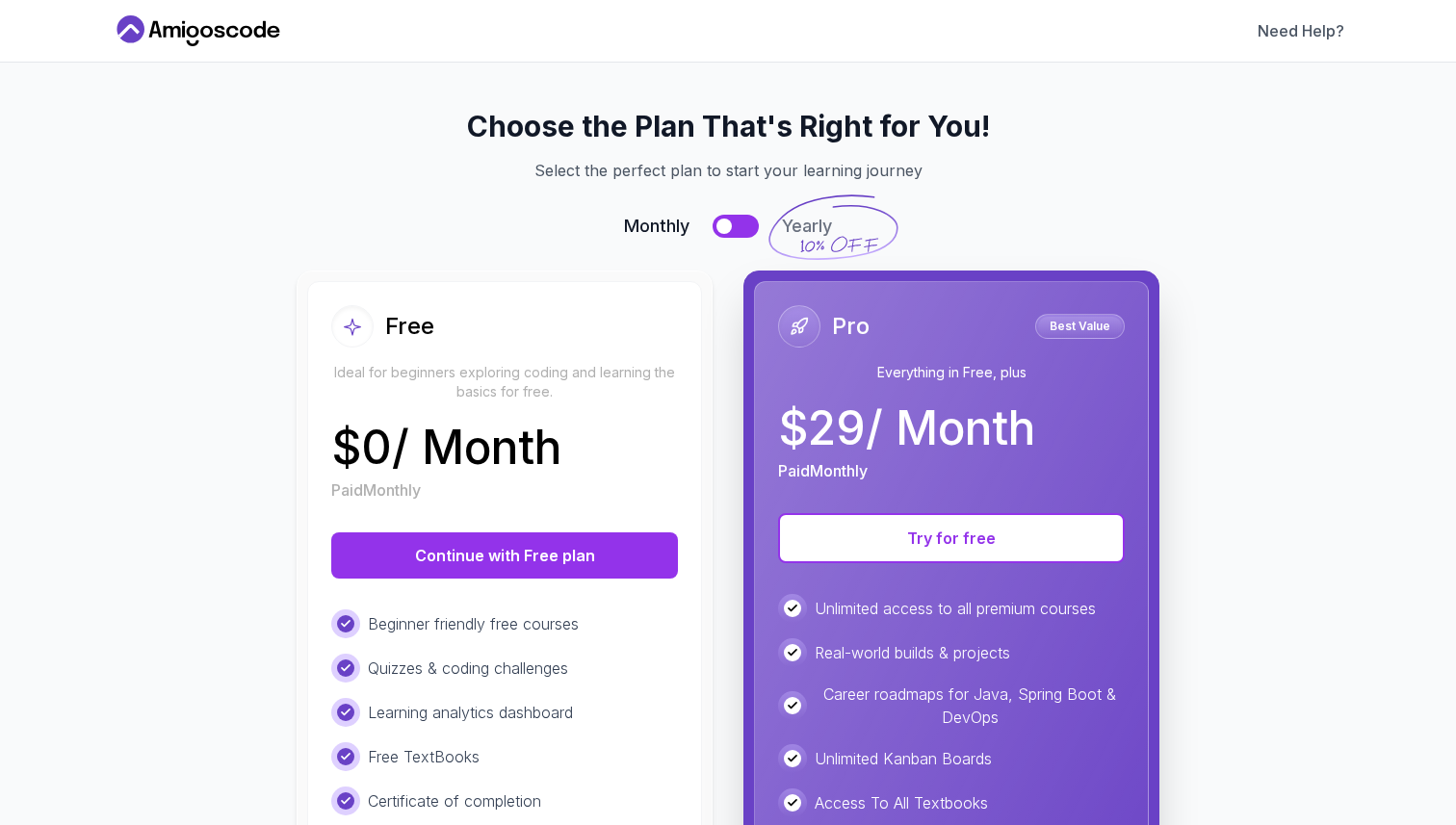
click at [815, 226] on icon at bounding box center [833, 227] width 133 height 70
click at [741, 227] on button at bounding box center [735, 226] width 46 height 23
click at [741, 227] on div at bounding box center [747, 226] width 15 height 15
click at [993, 533] on button "Try for free" at bounding box center [951, 539] width 347 height 50
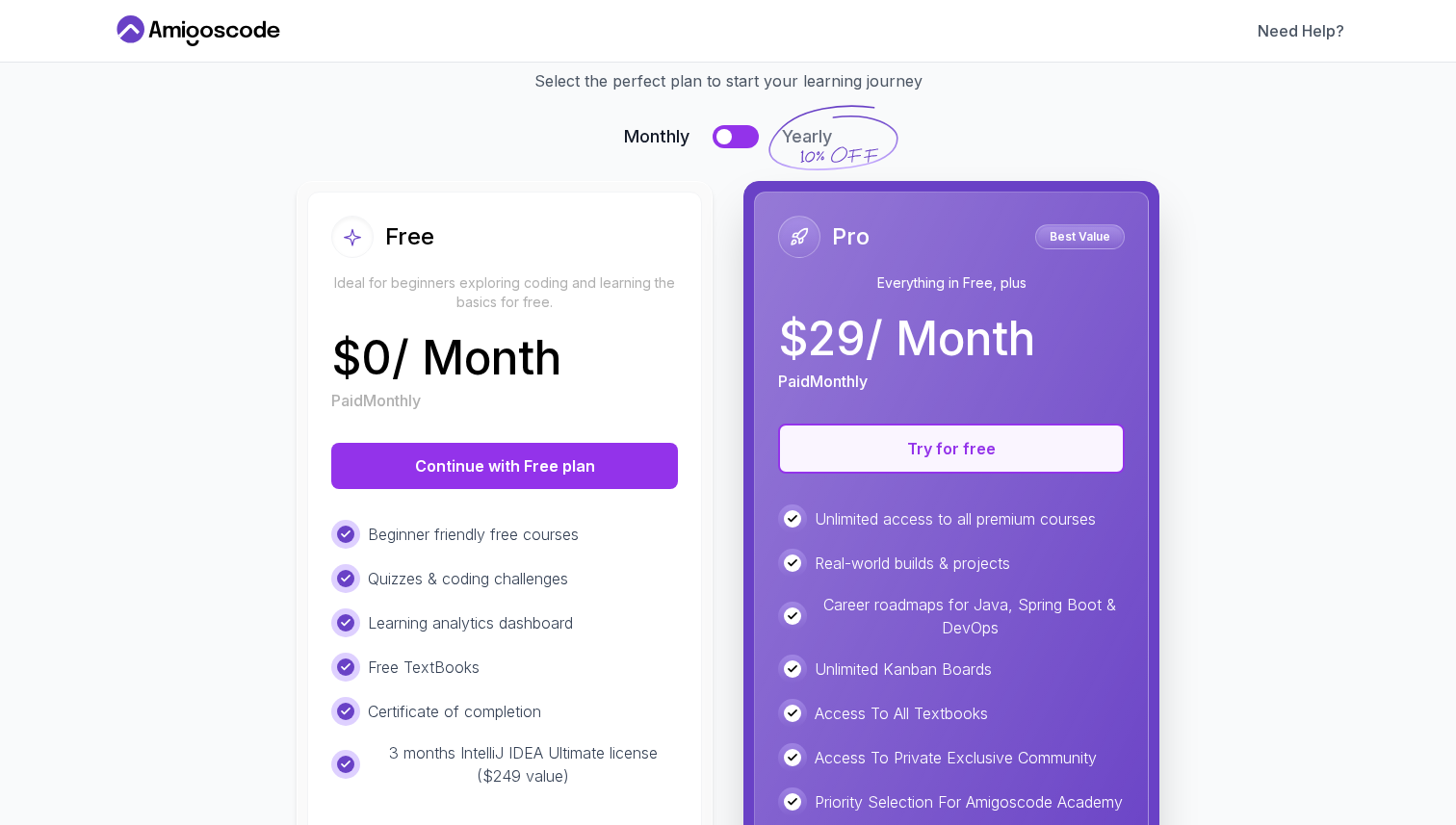
scroll to position [126, 0]
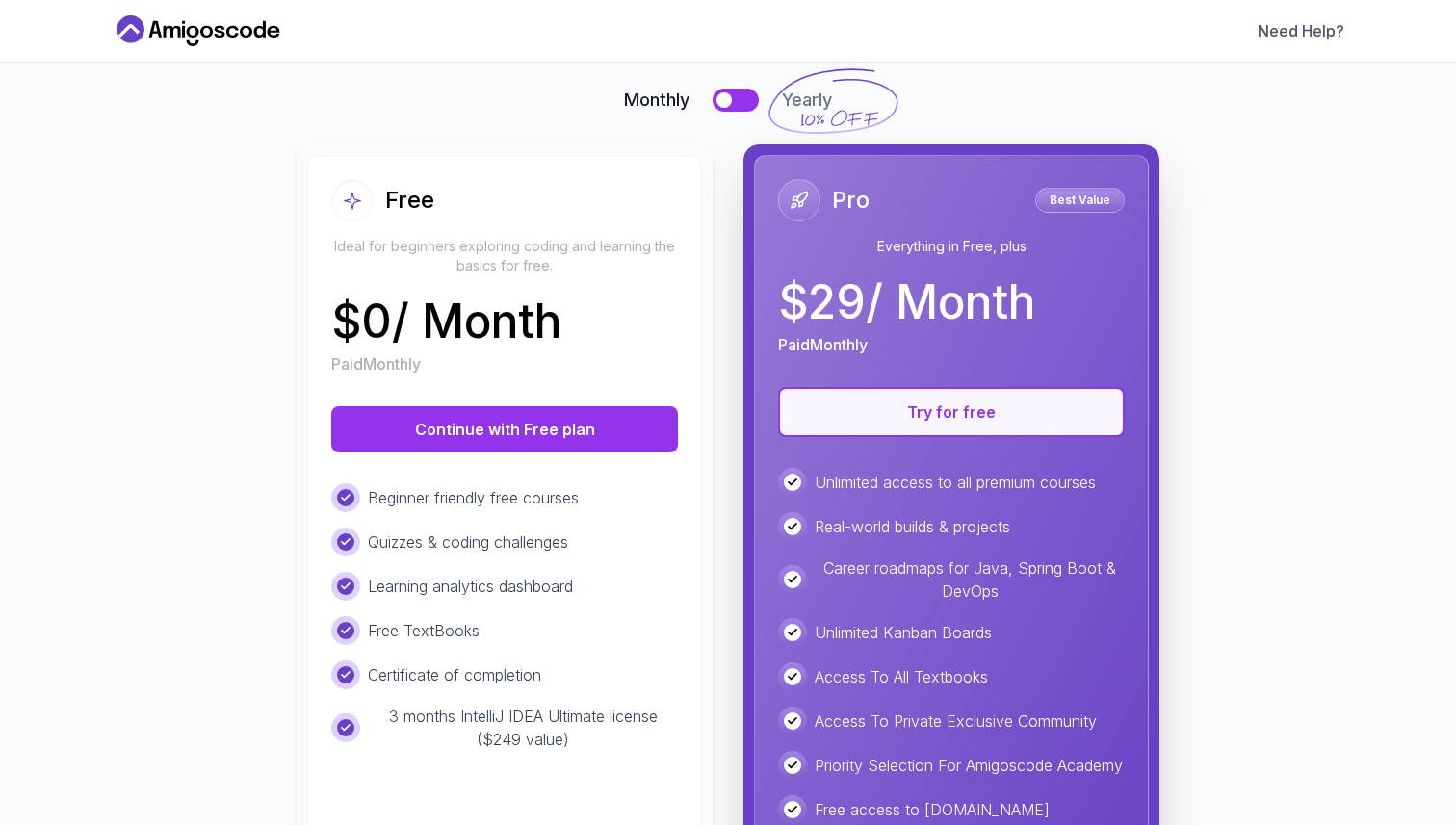
click at [923, 408] on button "Try for free" at bounding box center [951, 412] width 347 height 50
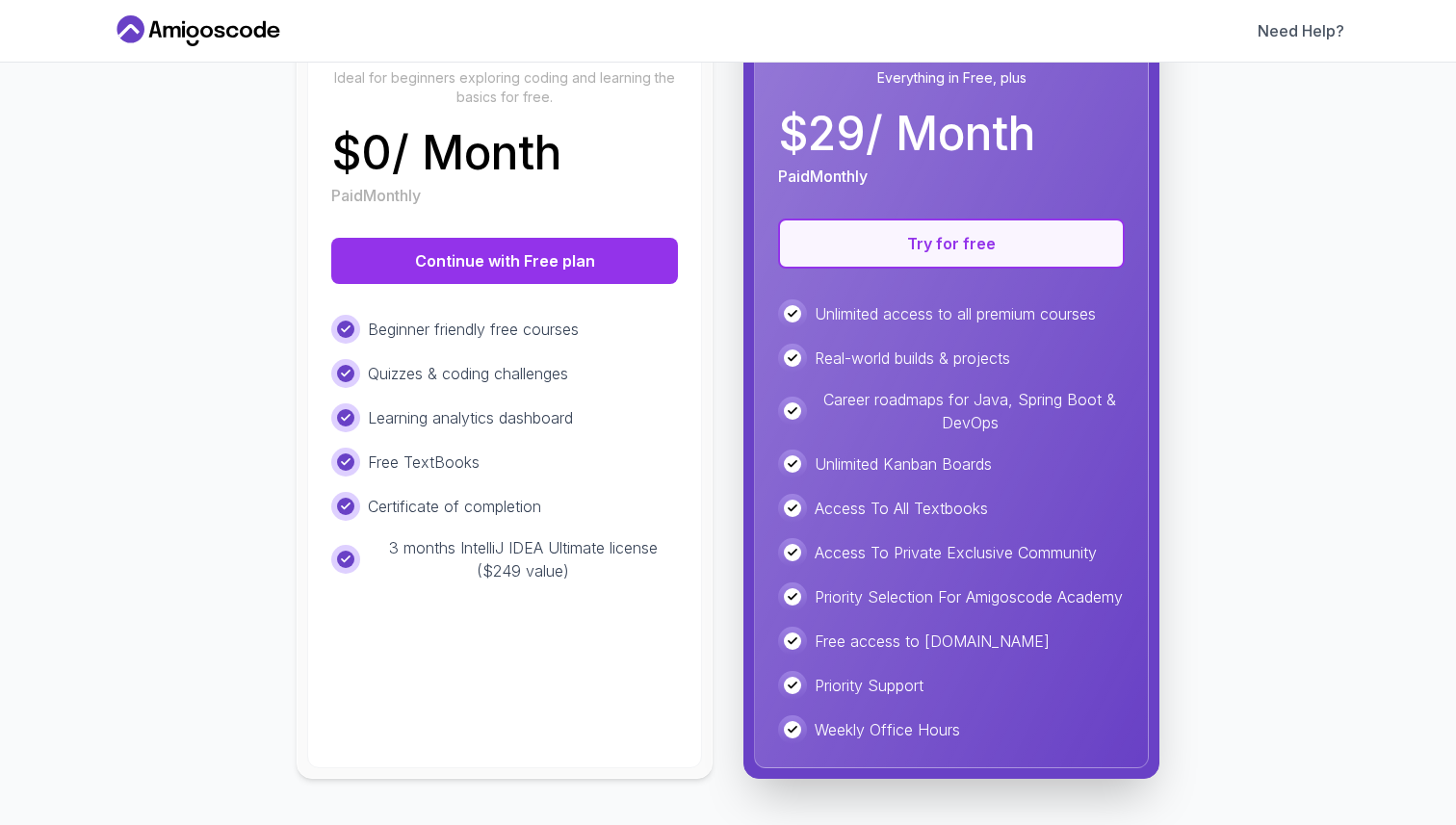
scroll to position [235, 0]
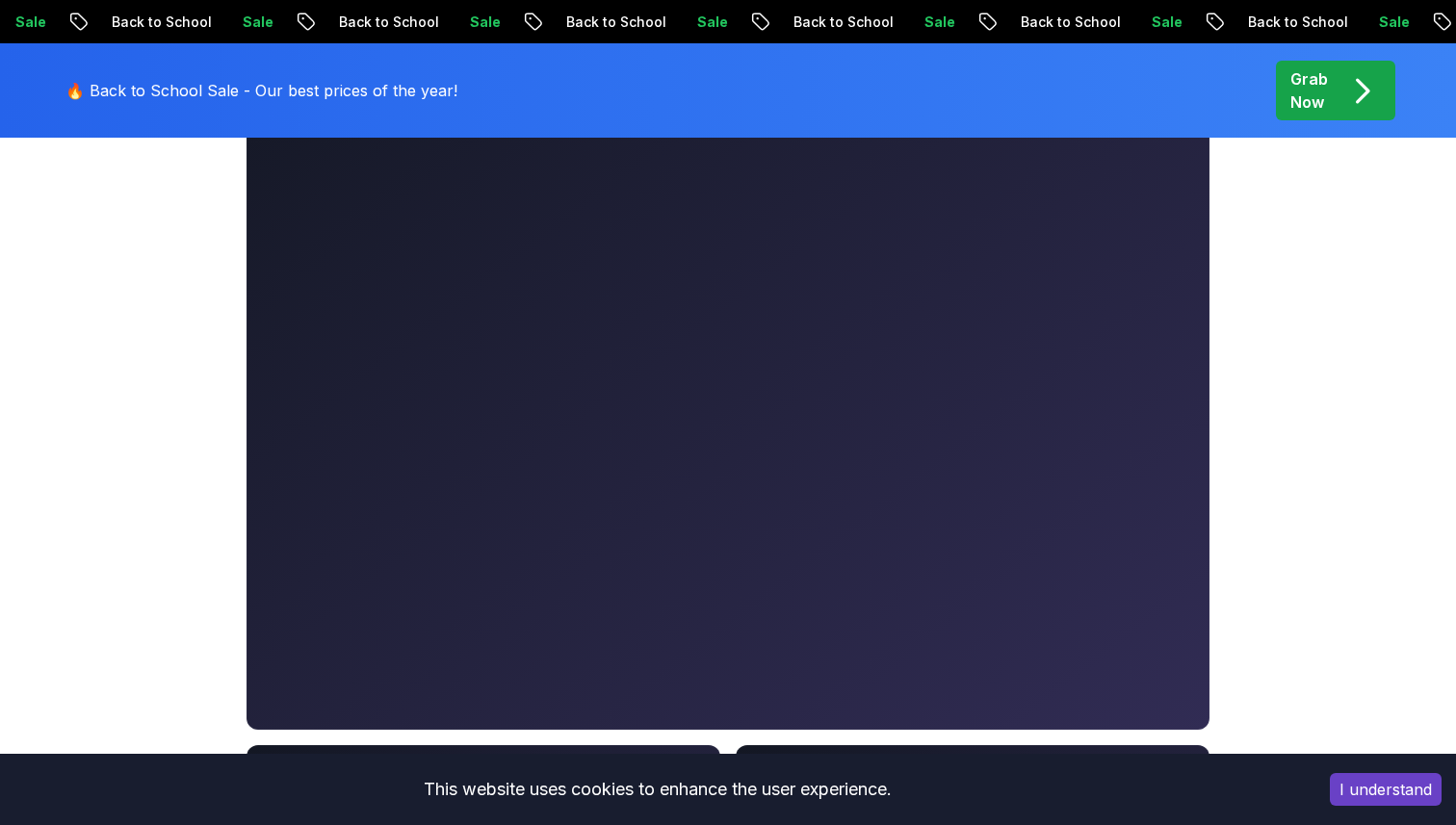
scroll to position [537, 0]
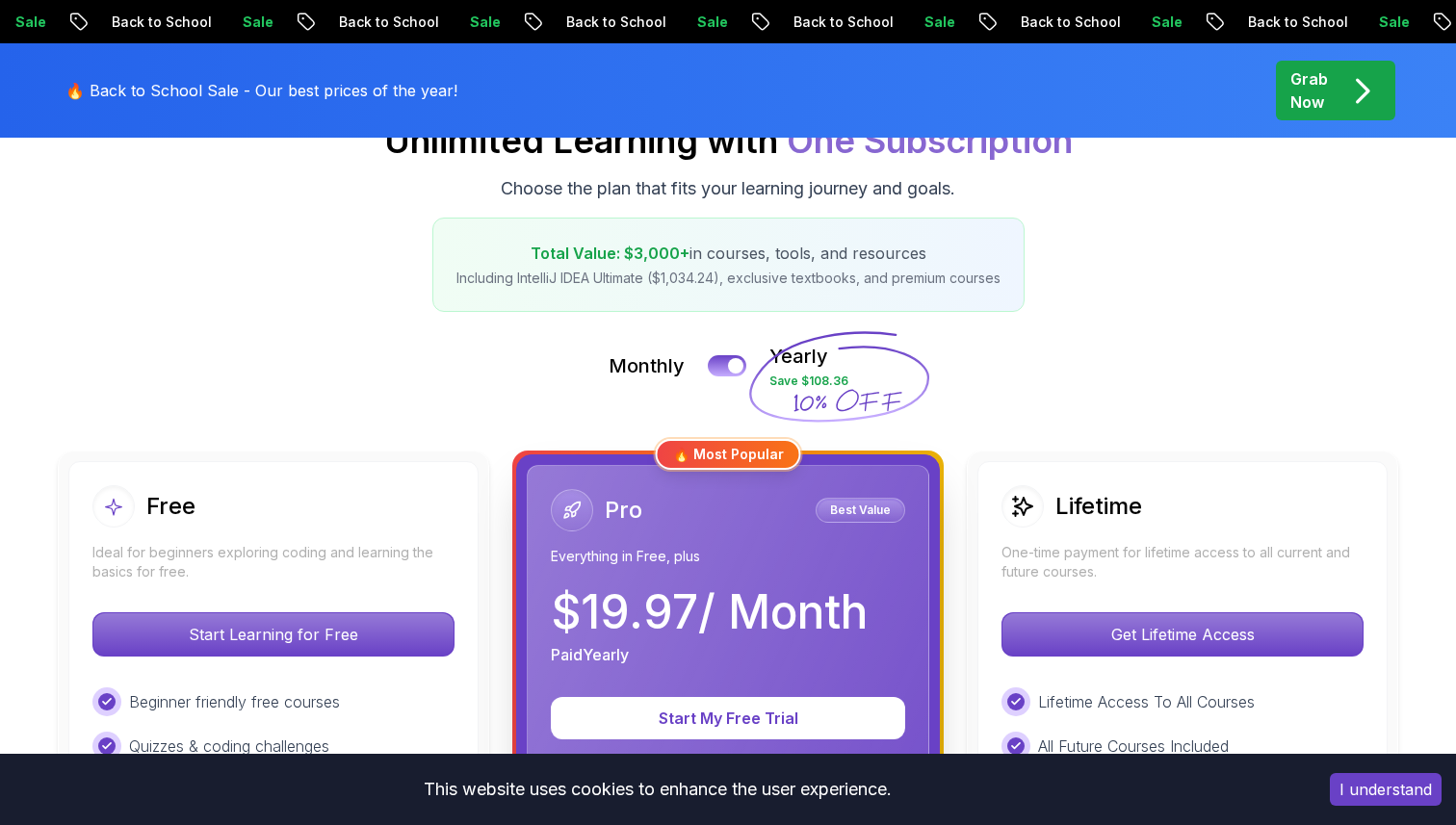
scroll to position [259, 0]
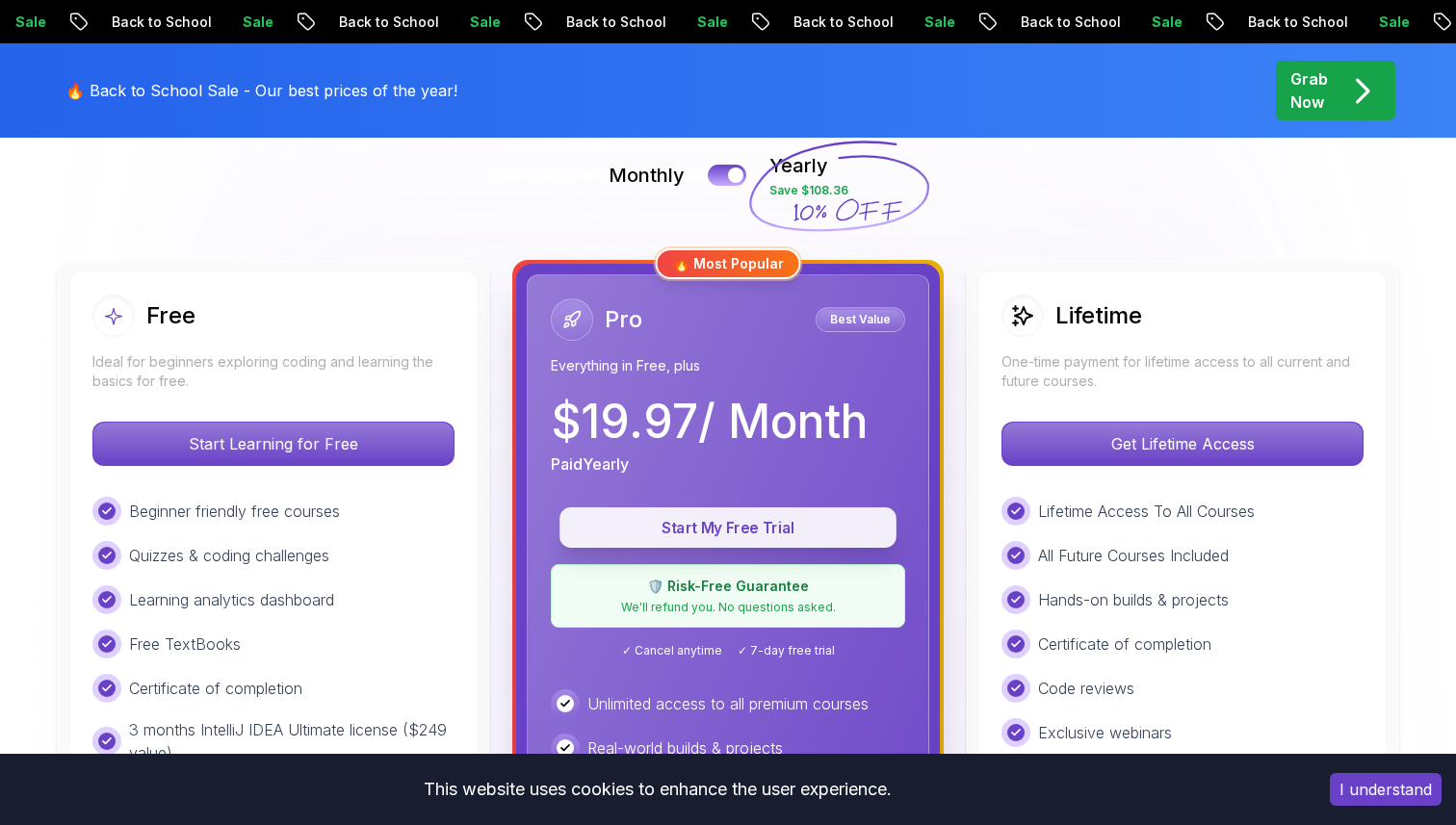
scroll to position [432, 0]
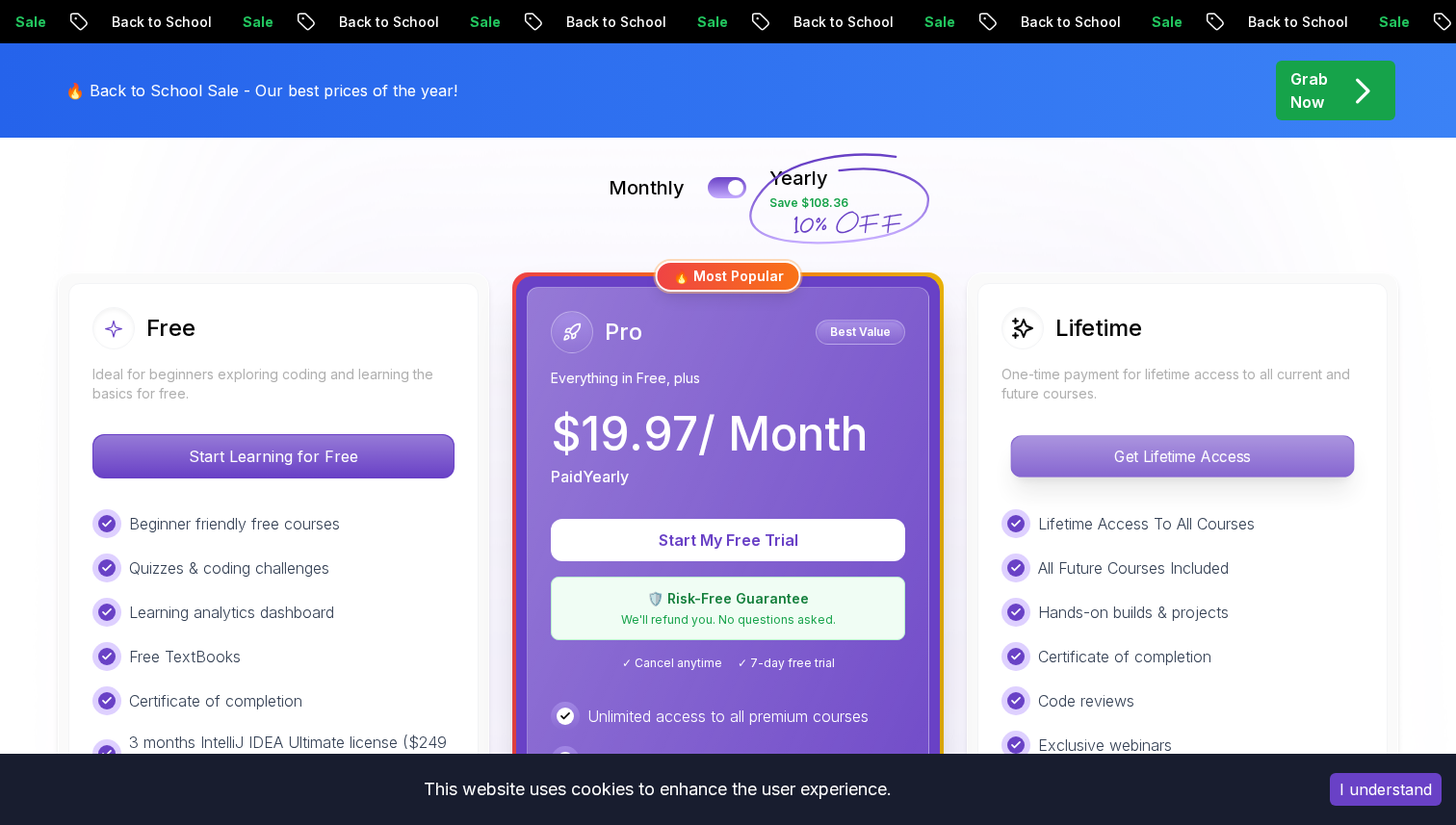
click at [1271, 458] on p "Get Lifetime Access" at bounding box center [1181, 457] width 342 height 40
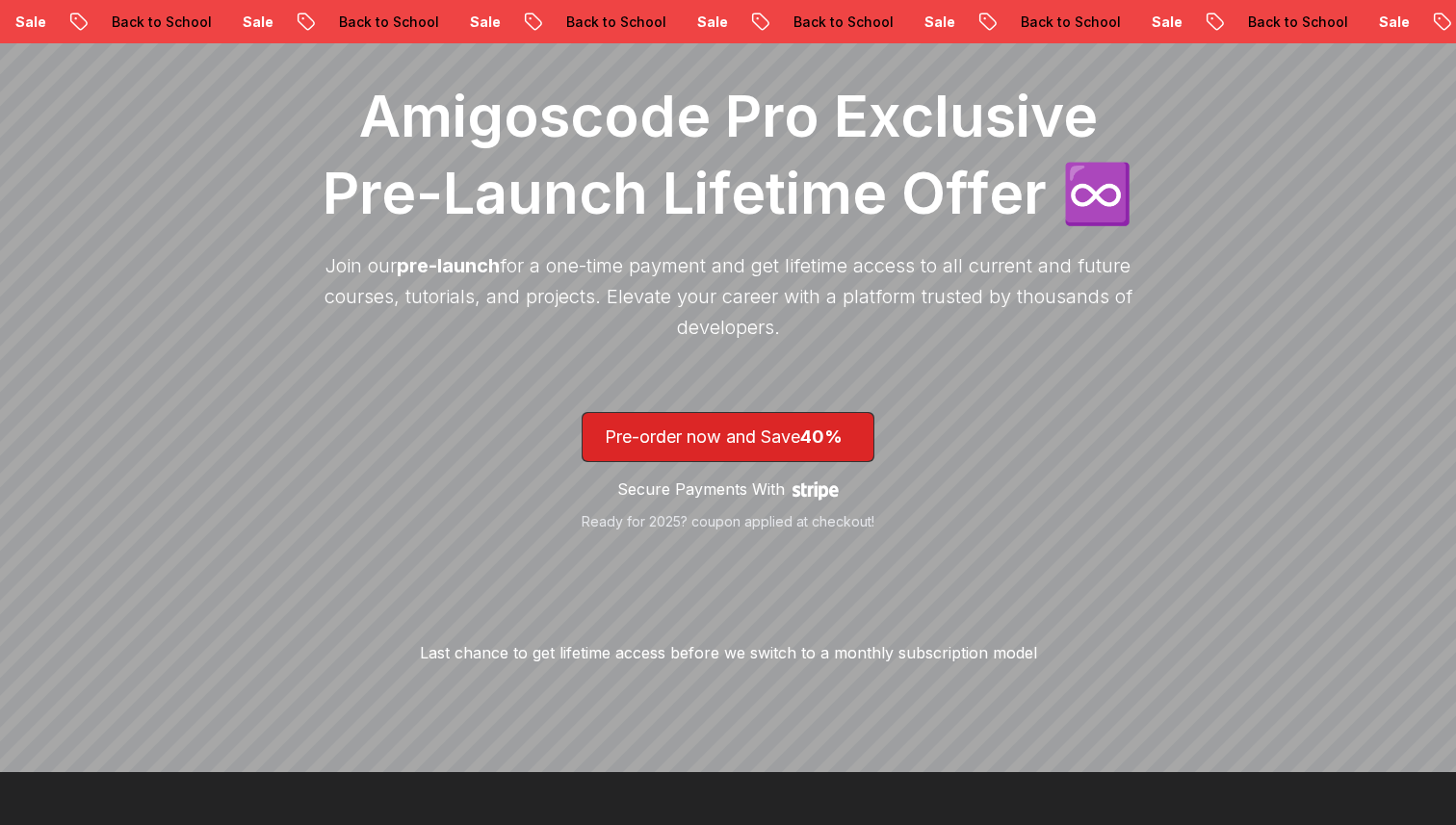
scroll to position [280, 0]
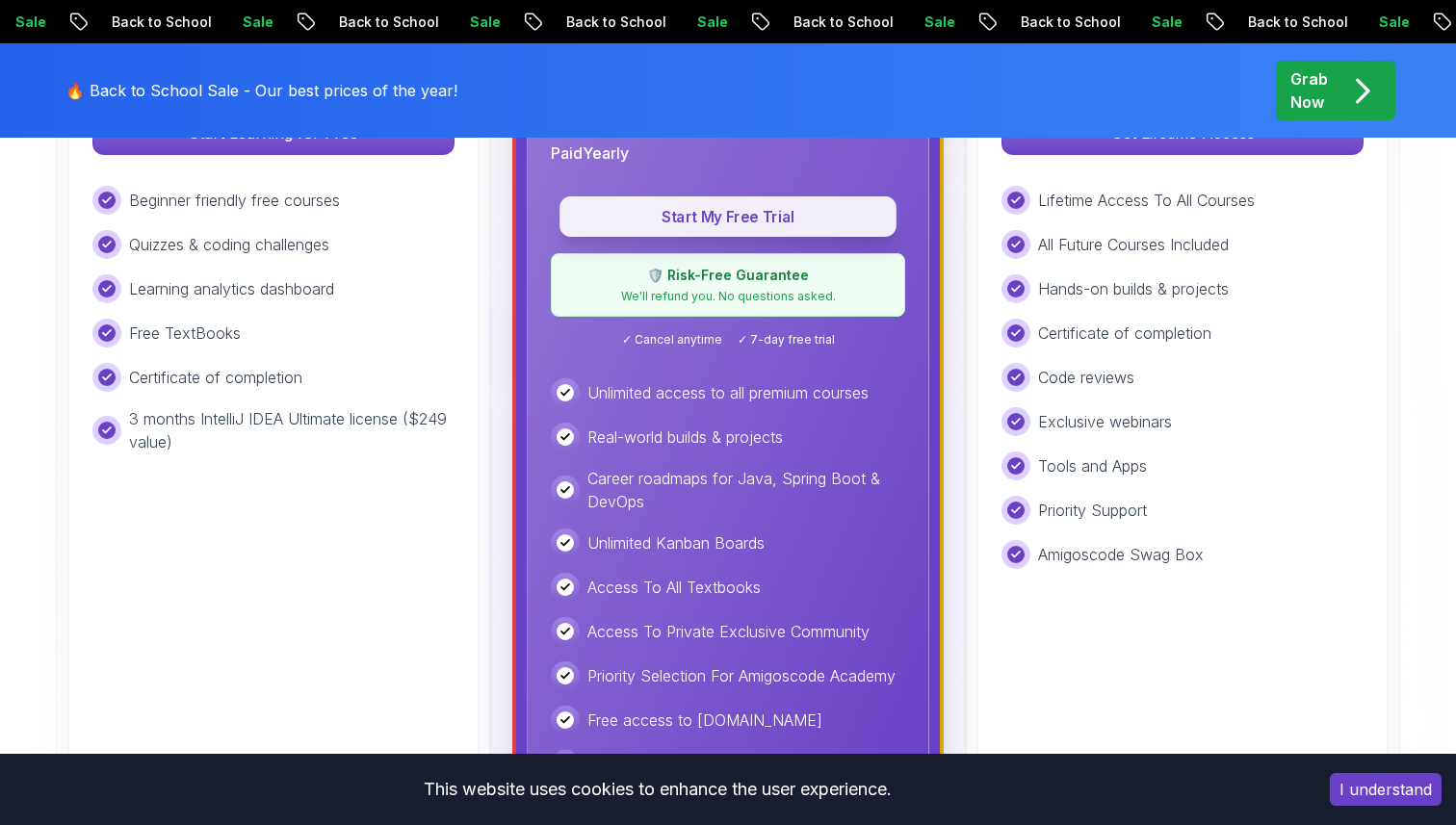
scroll to position [750, 0]
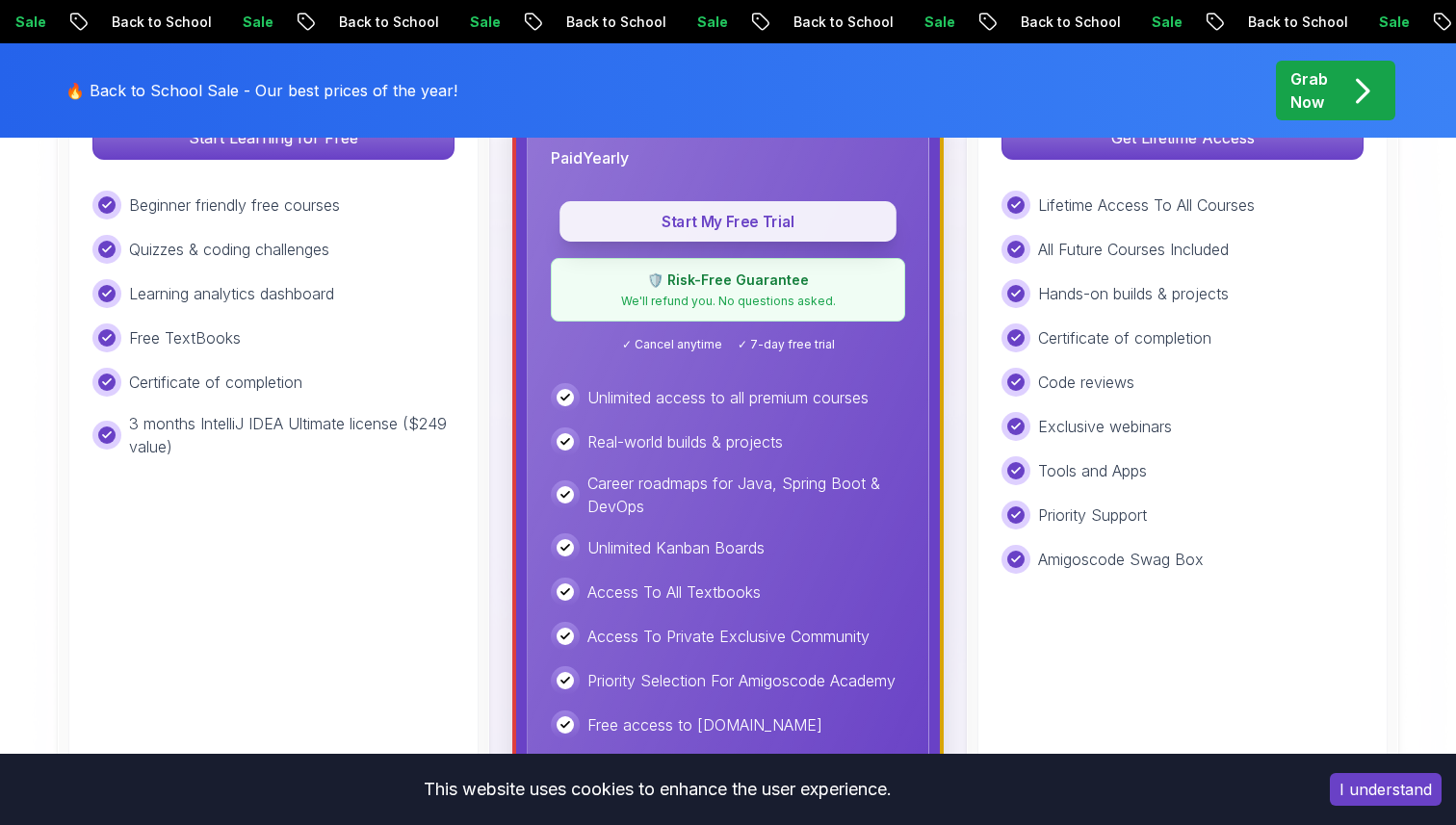
click at [771, 234] on button "Start My Free Trial" at bounding box center [728, 222] width 337 height 40
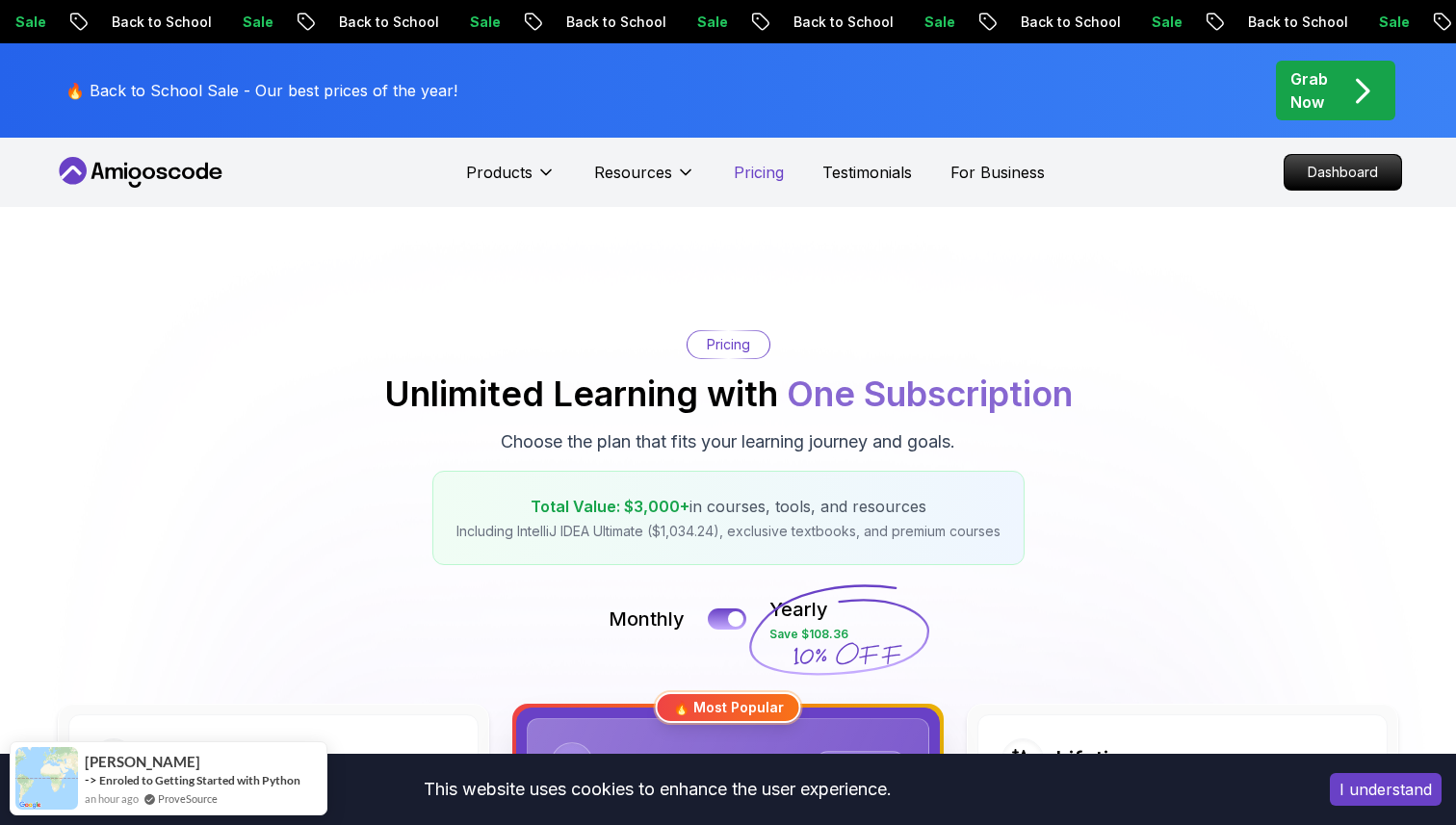
click at [755, 175] on p "Pricing" at bounding box center [758, 173] width 50 height 23
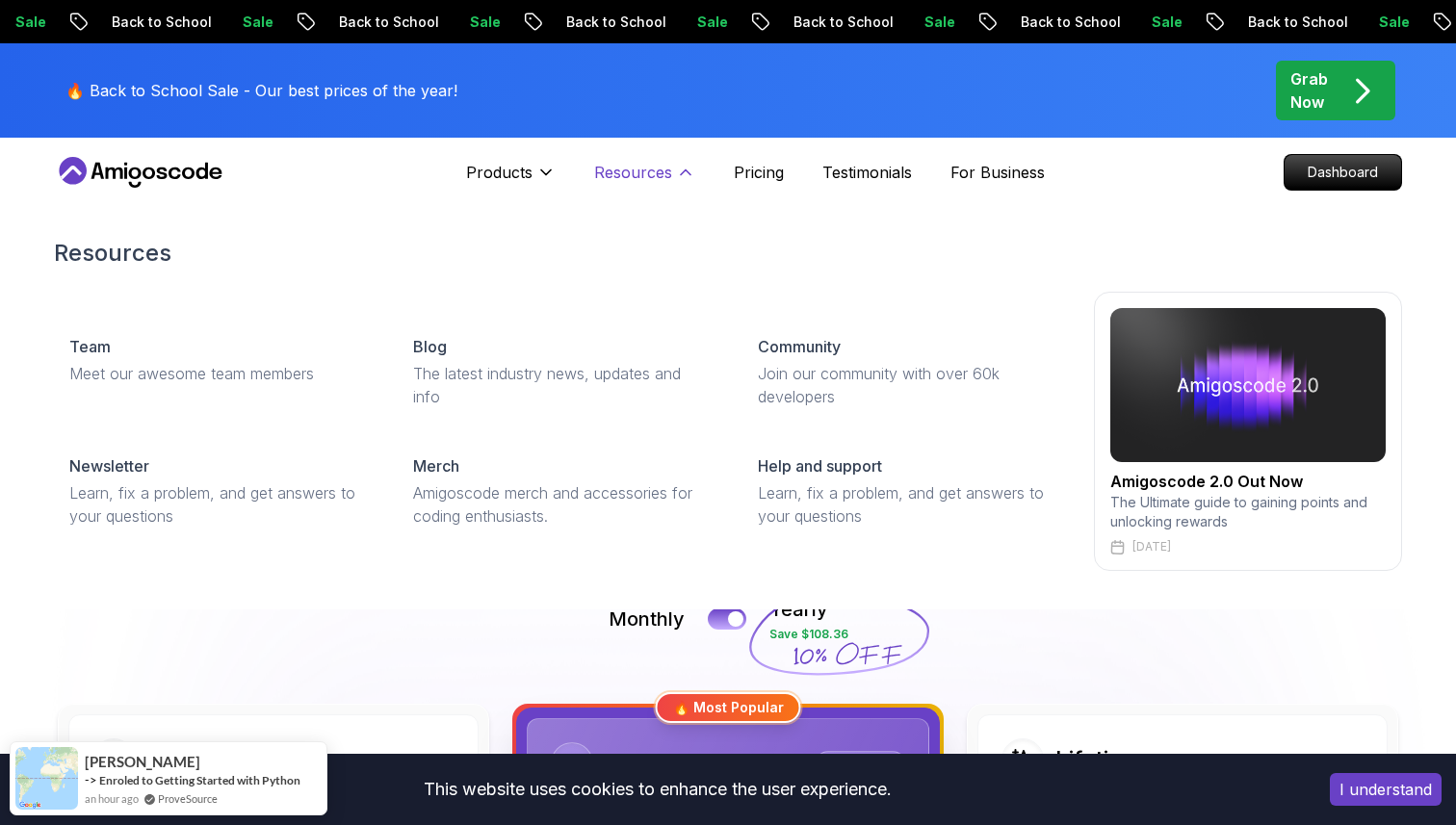
click at [671, 170] on button "Resources" at bounding box center [644, 180] width 101 height 39
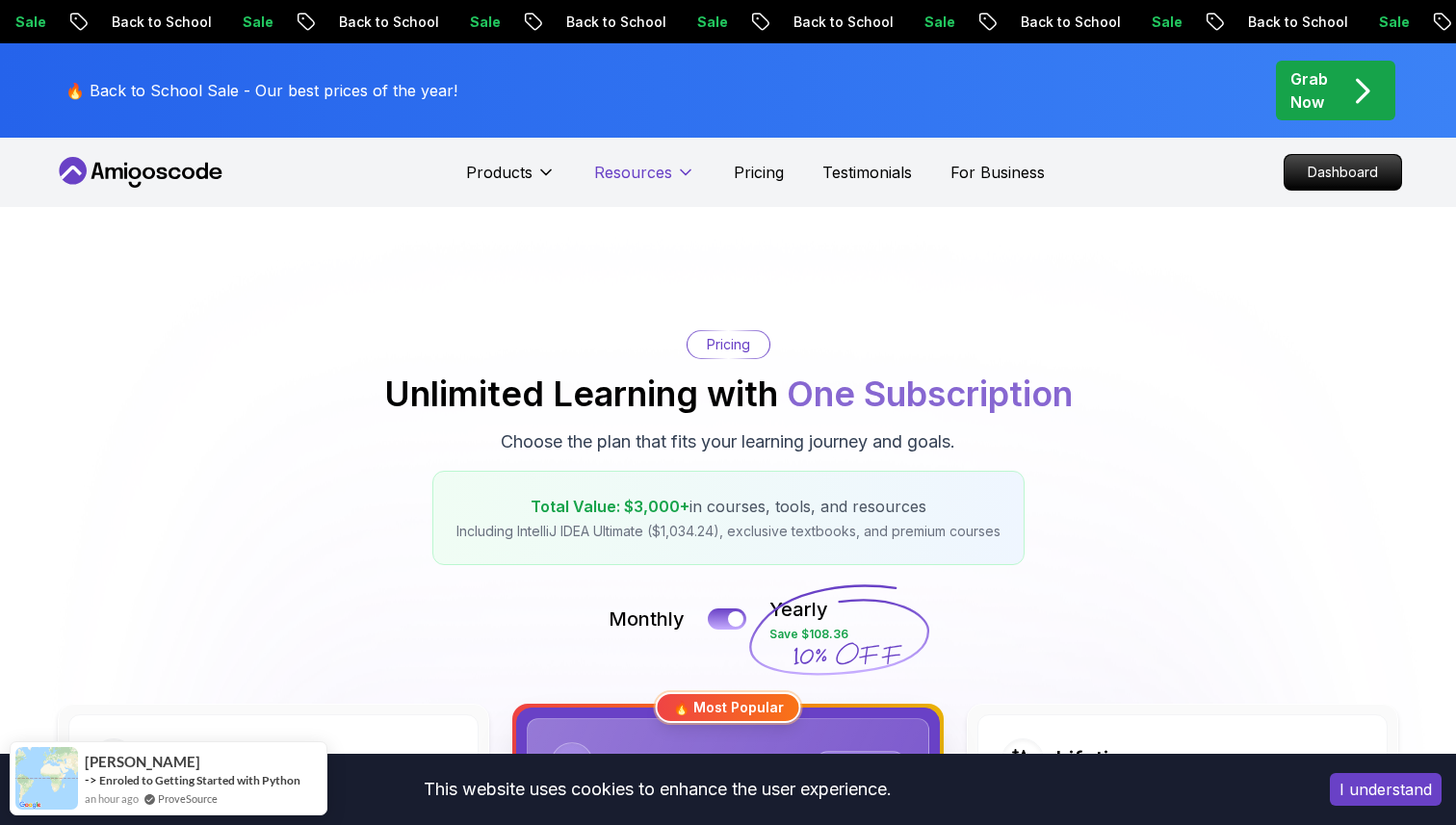
click at [671, 170] on button "Resources" at bounding box center [644, 180] width 101 height 39
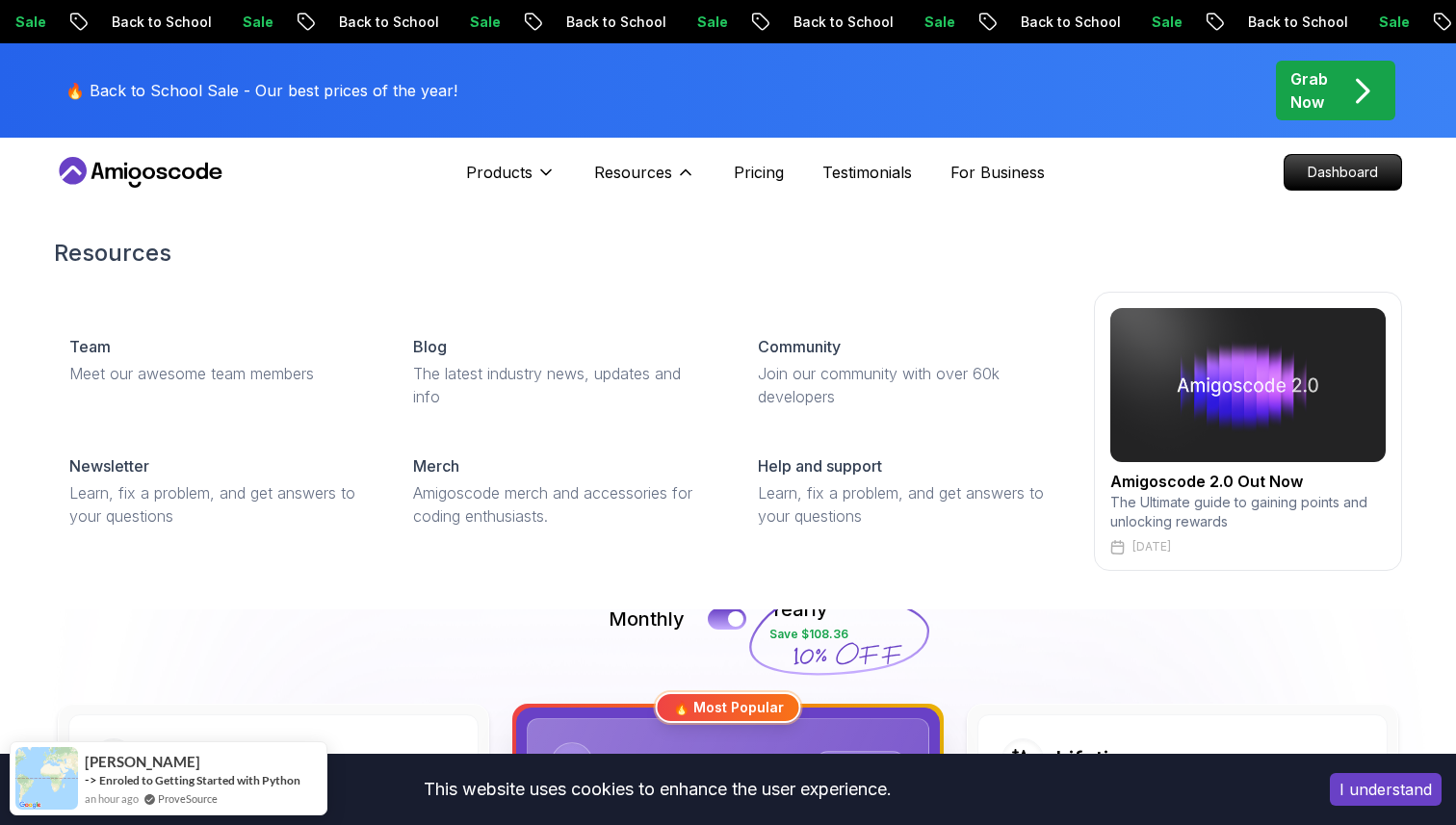
click at [1123, 466] on div "Amigoscode 2.0 Out Now The Ultimate guide to gaining points and unlocking rewar…" at bounding box center [1248, 432] width 308 height 279
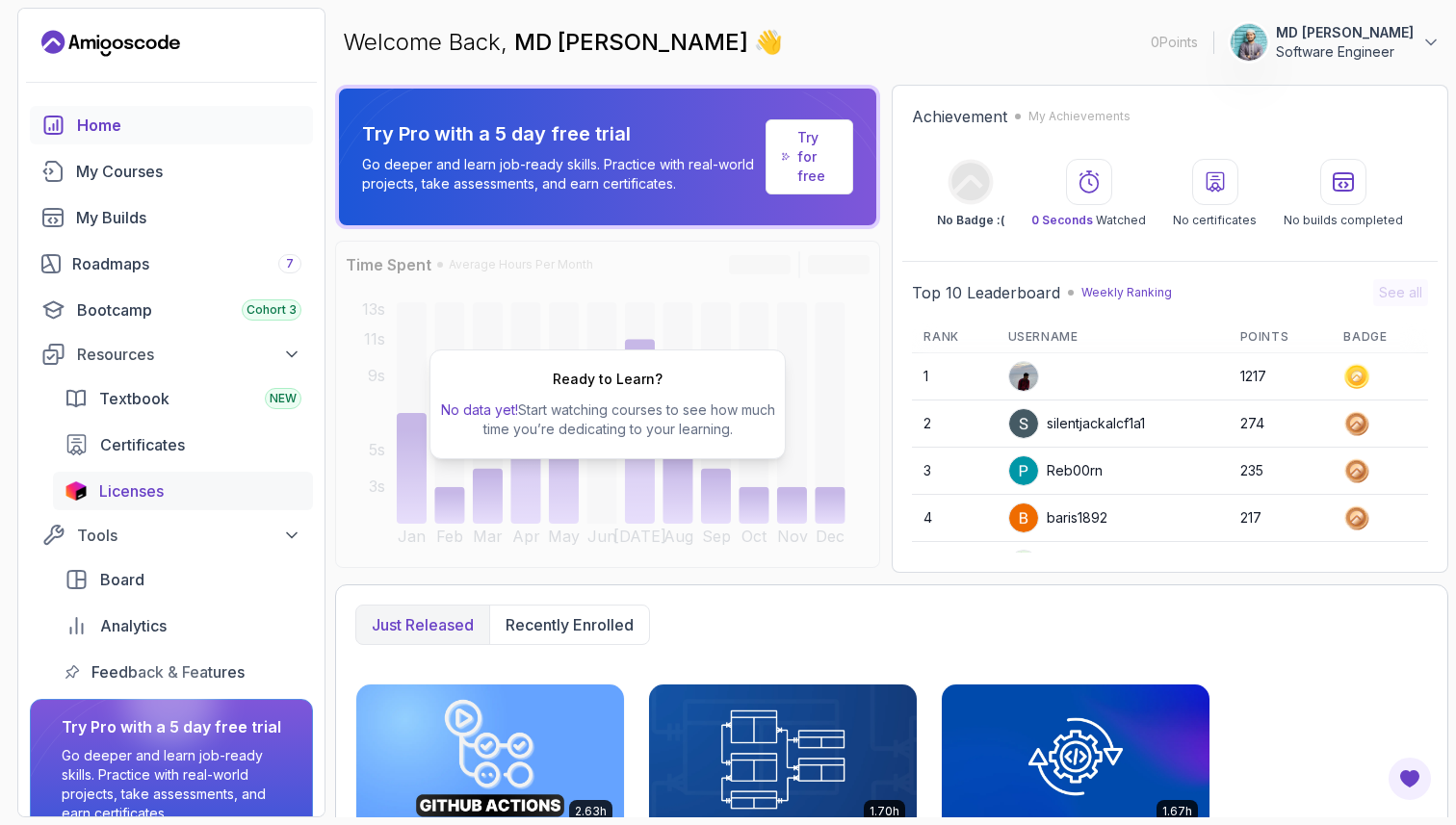
click at [135, 485] on span "Licenses" at bounding box center [131, 492] width 65 height 23
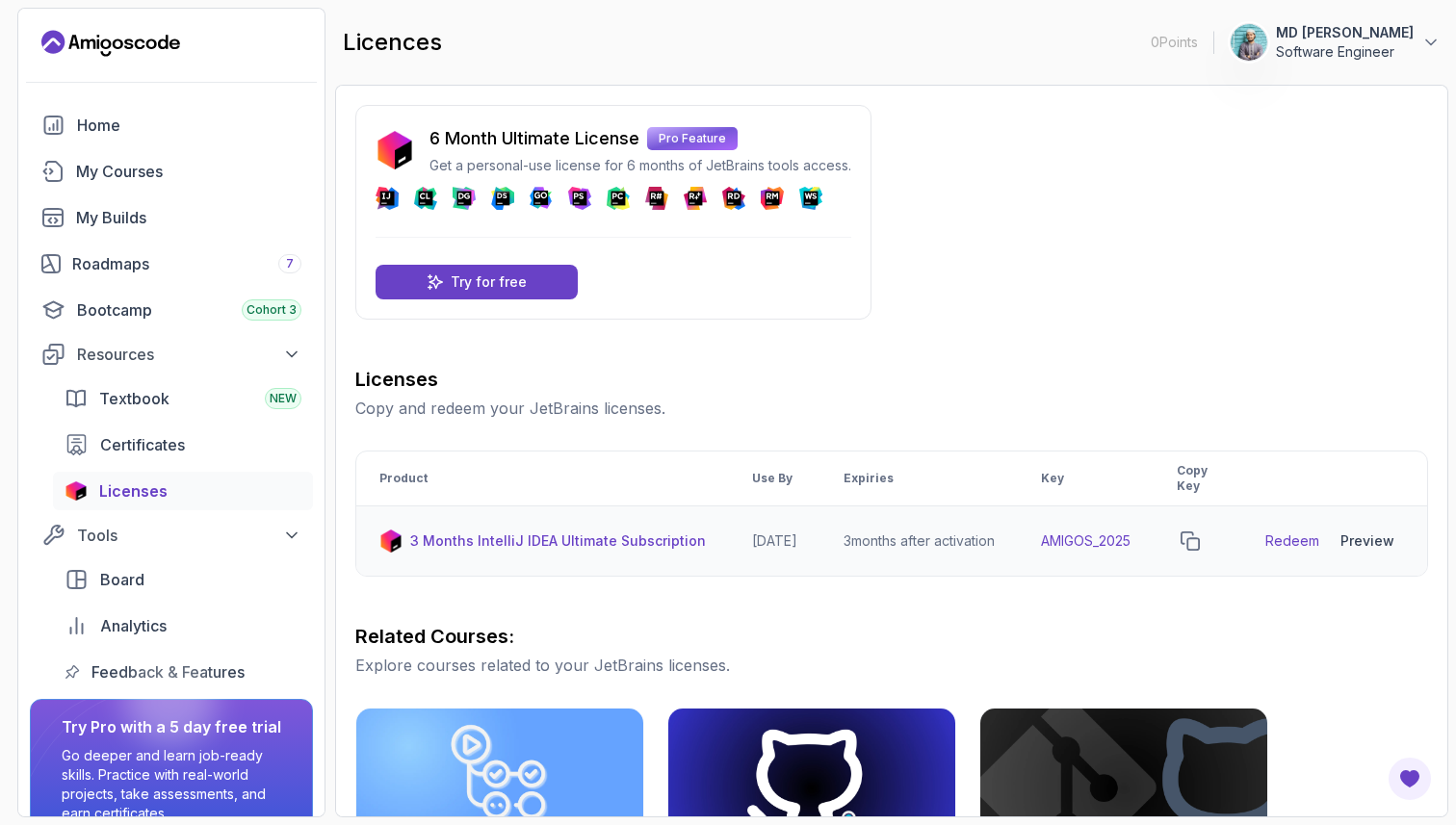
click at [1303, 538] on link "Redeem" at bounding box center [1292, 542] width 54 height 19
click at [1170, 374] on h3 "Licenses" at bounding box center [891, 380] width 1072 height 27
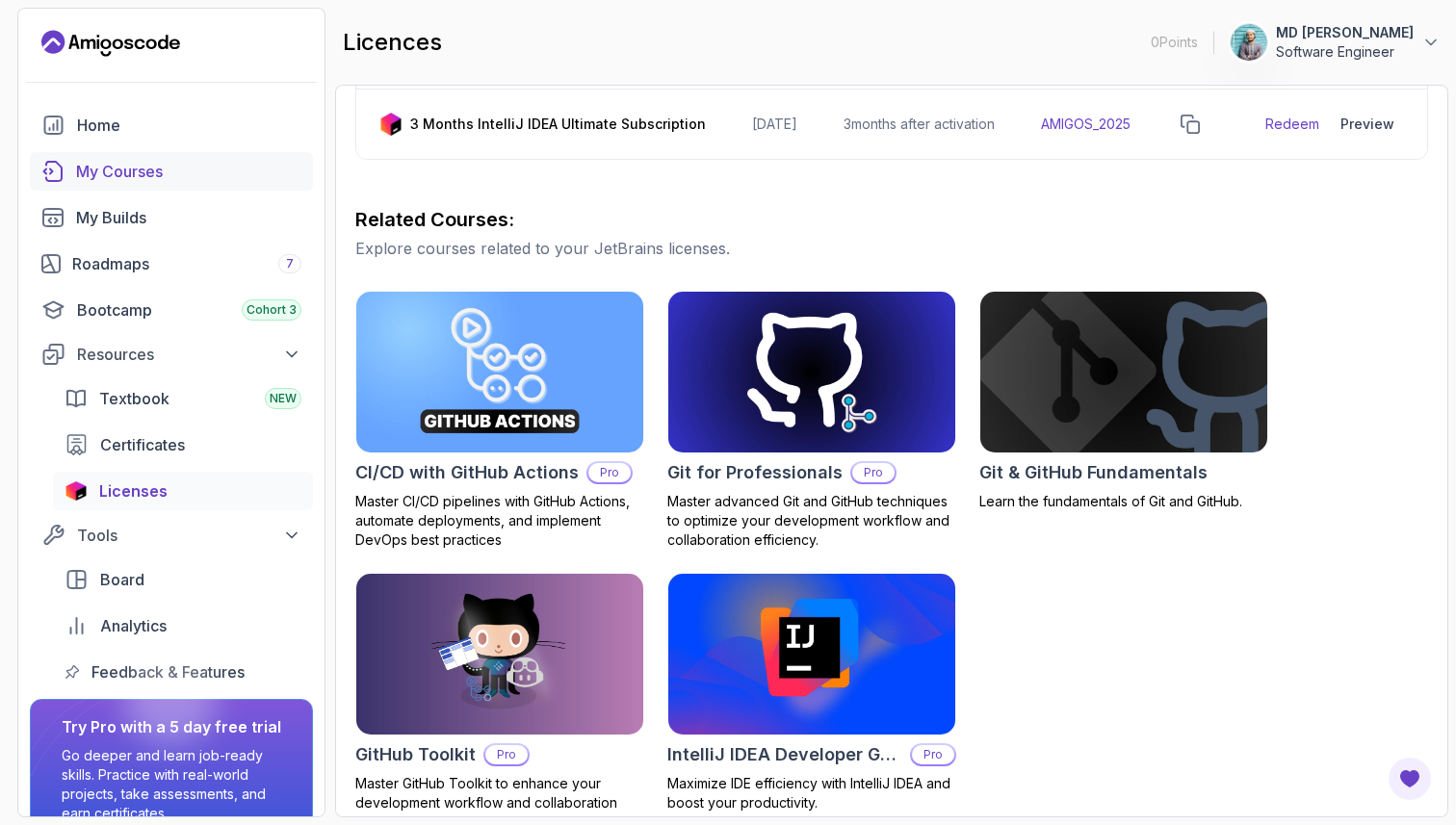
click at [200, 171] on div "My Courses" at bounding box center [189, 172] width 225 height 23
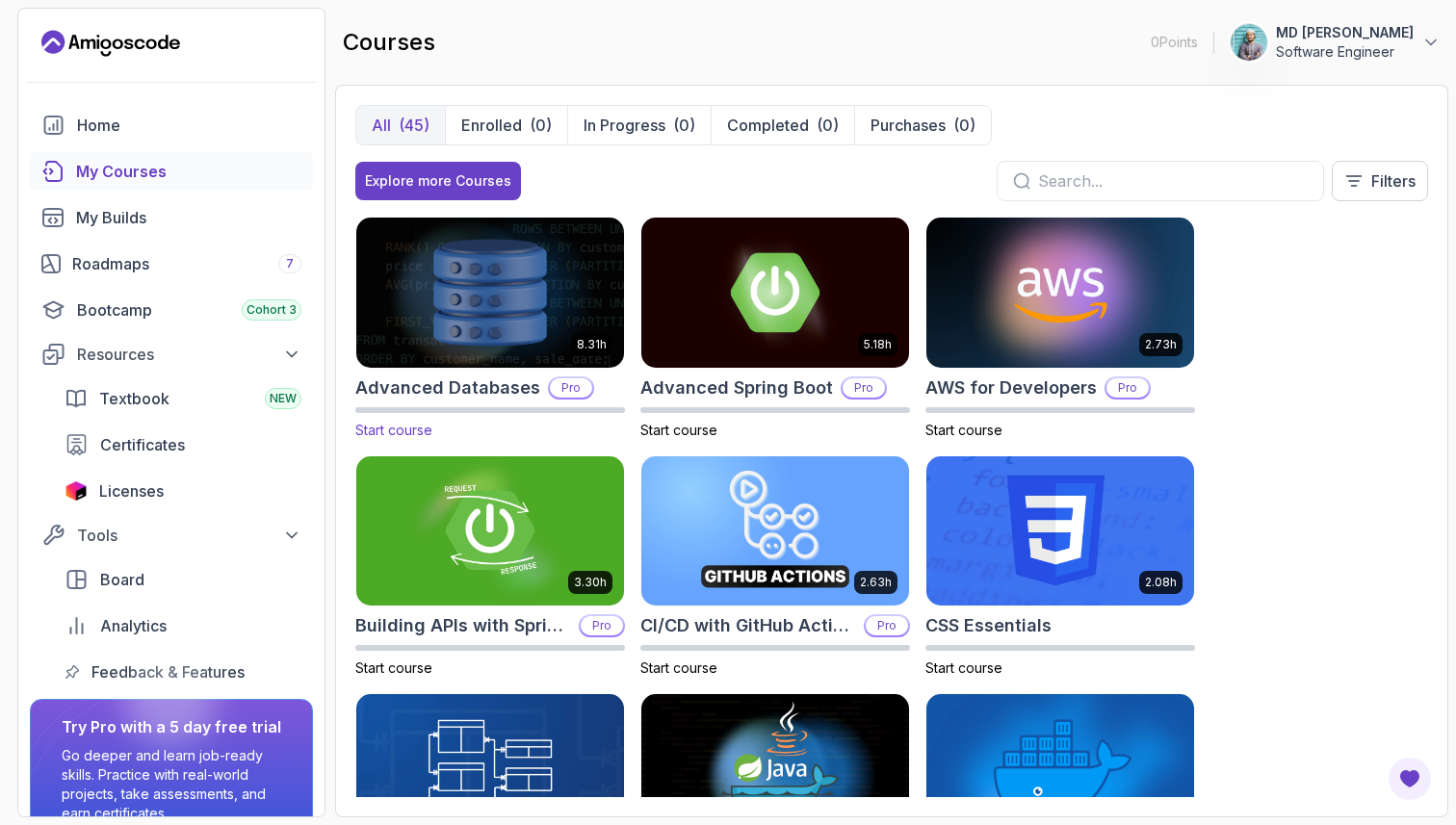
click at [567, 298] on img at bounding box center [490, 292] width 281 height 157
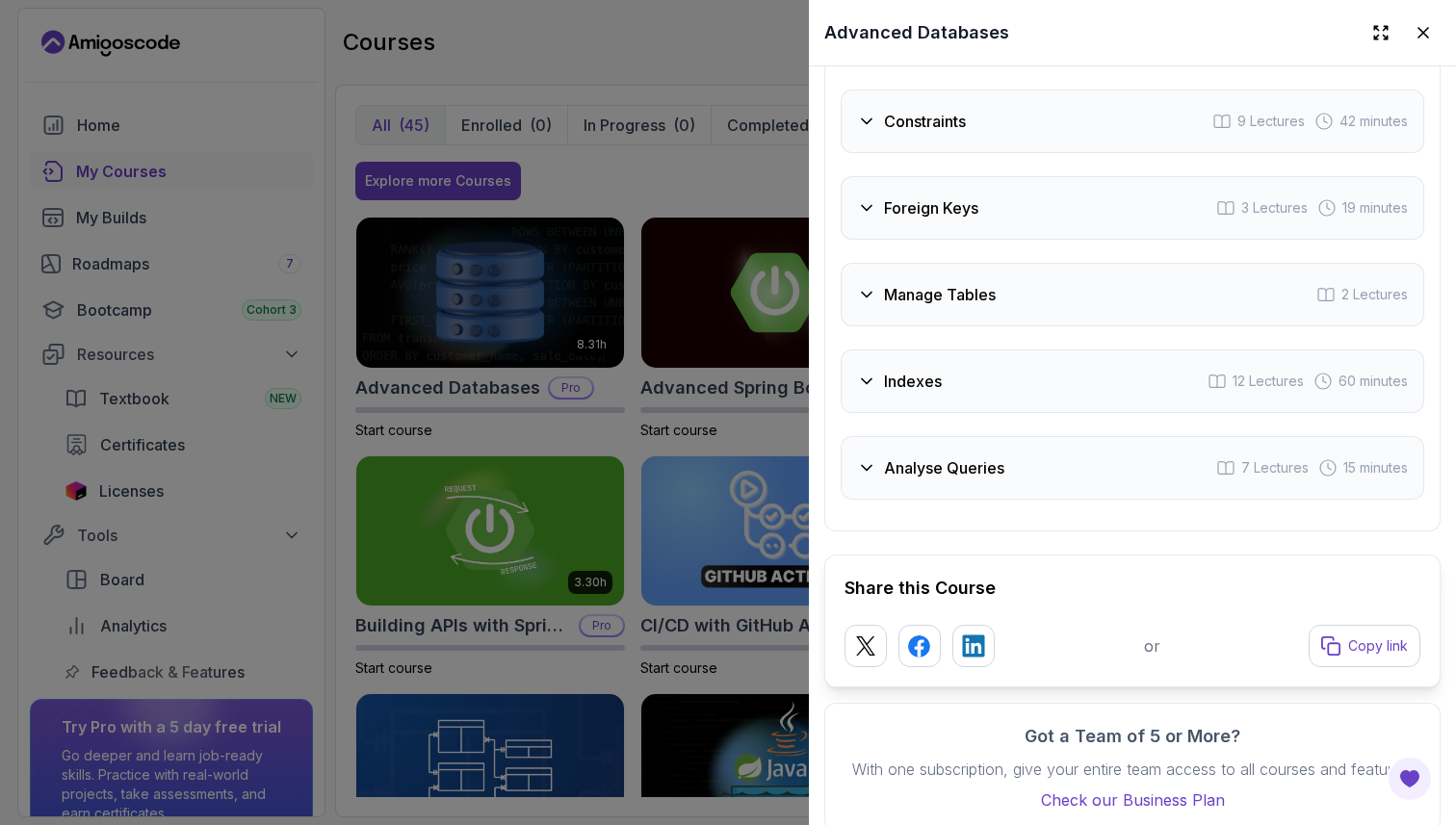
scroll to position [3922, 0]
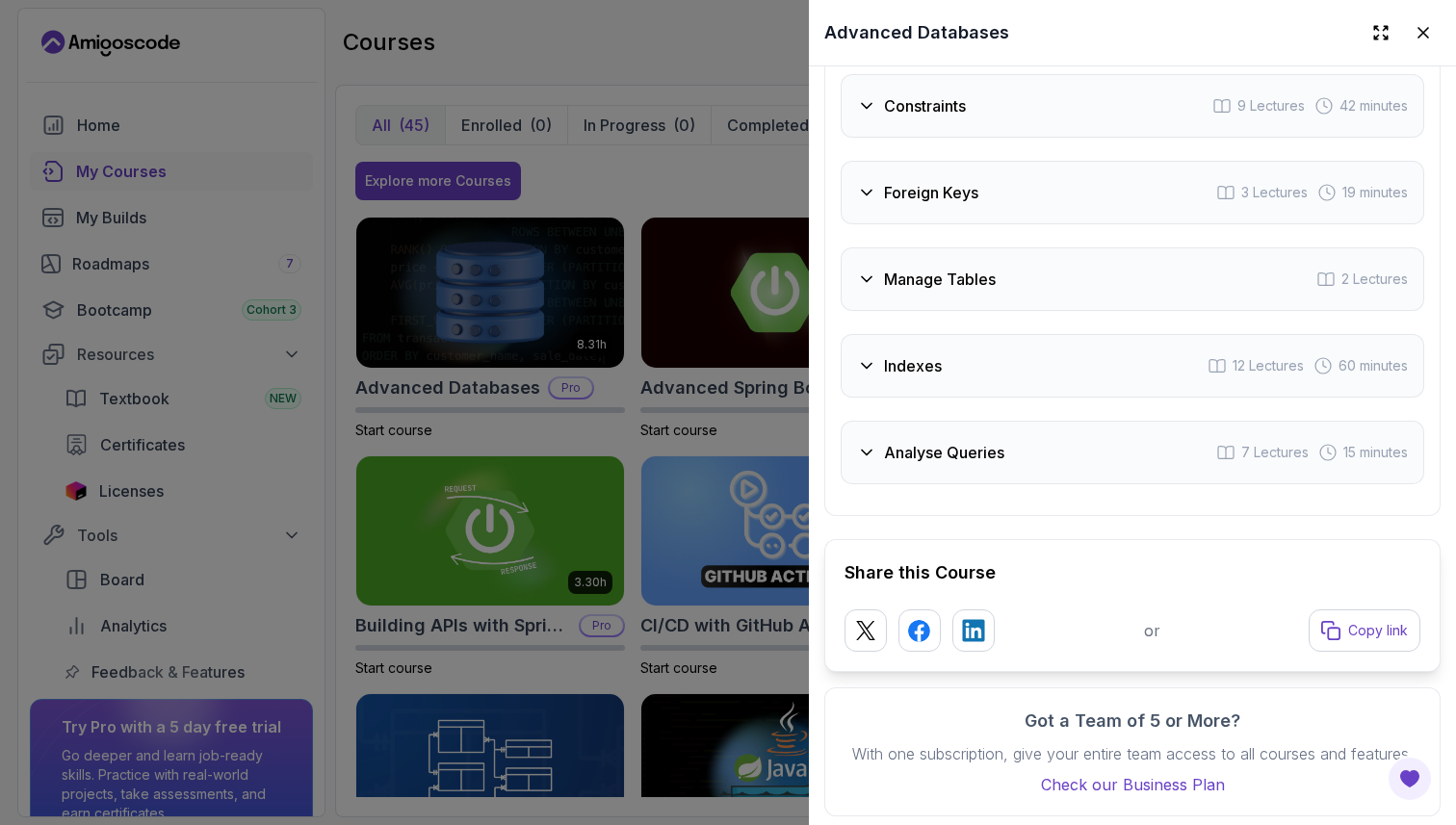
click at [957, 201] on h3 "Foreign Keys" at bounding box center [931, 193] width 94 height 23
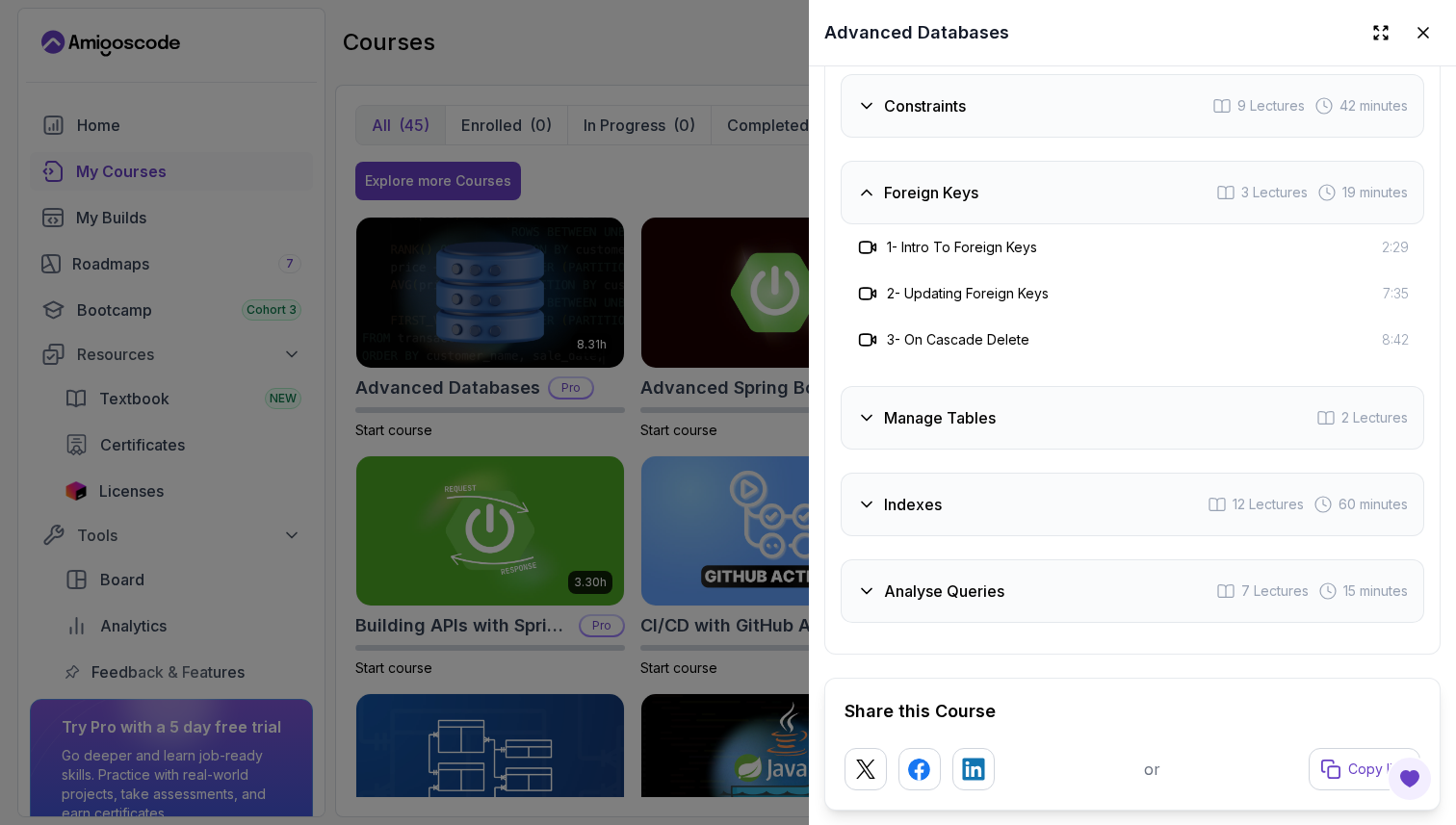
click at [957, 201] on h3 "Foreign Keys" at bounding box center [931, 193] width 94 height 23
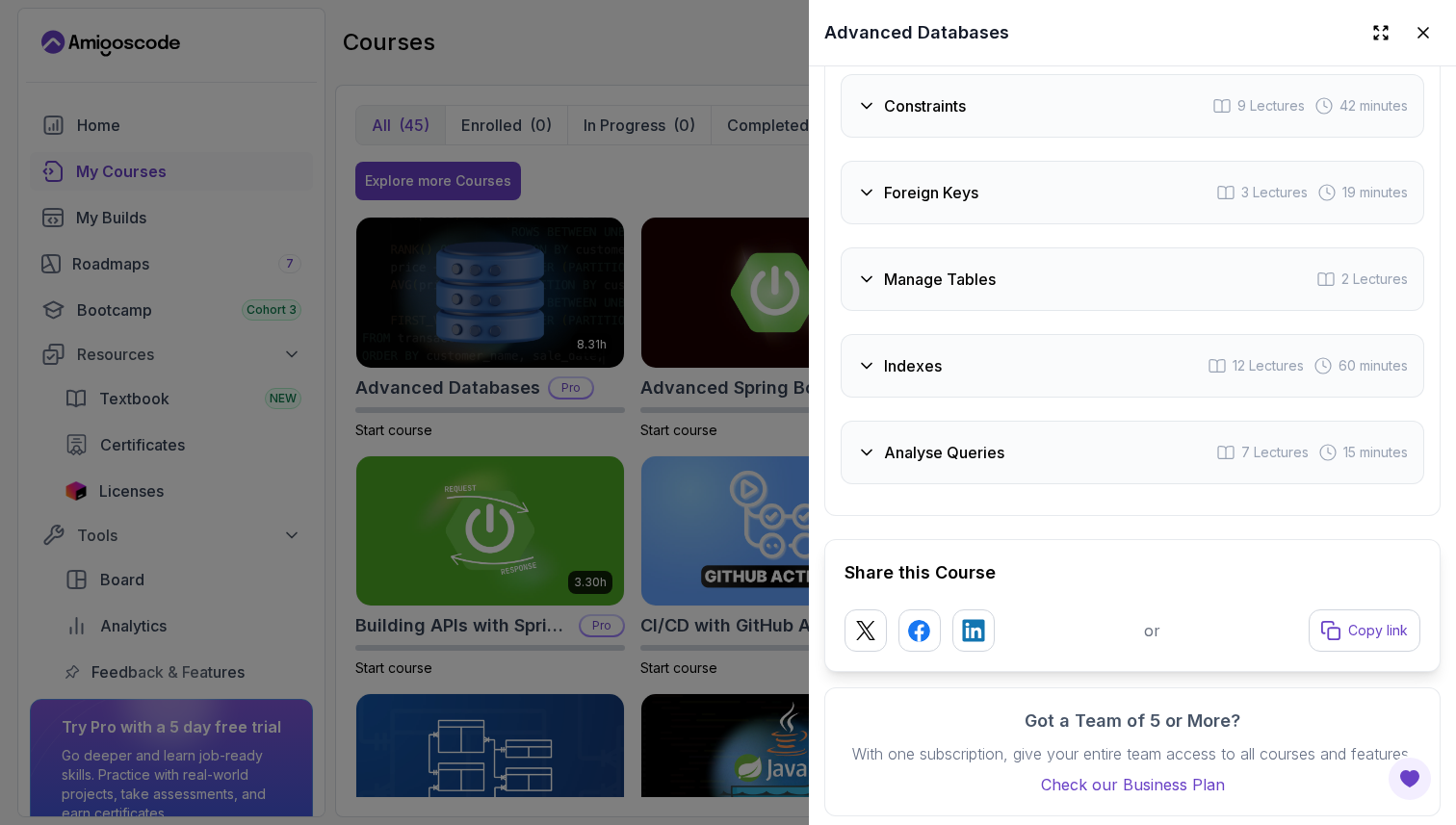
click at [961, 463] on h3 "Analyse Queries" at bounding box center [943, 453] width 120 height 23
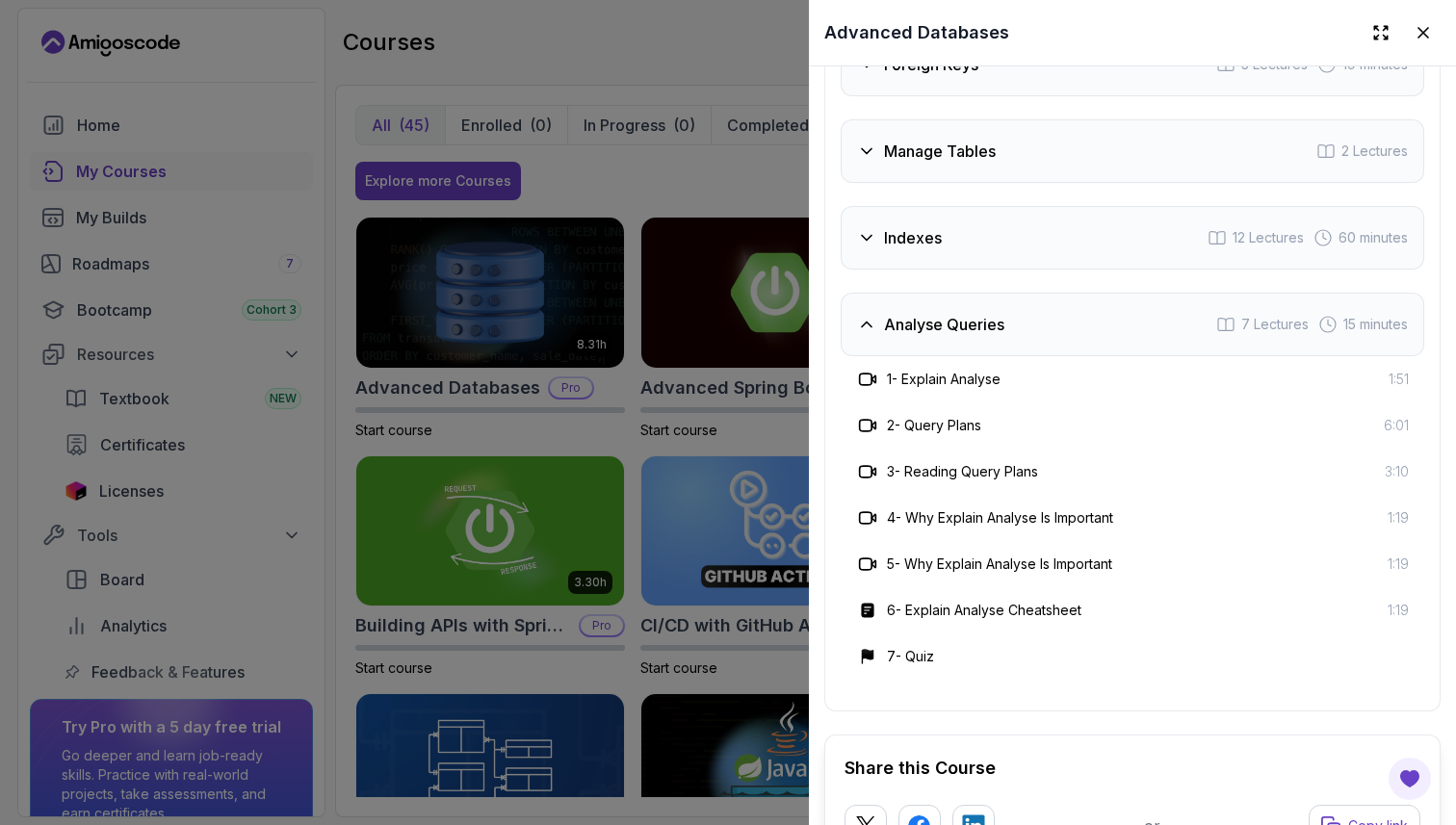
scroll to position [3950, 0]
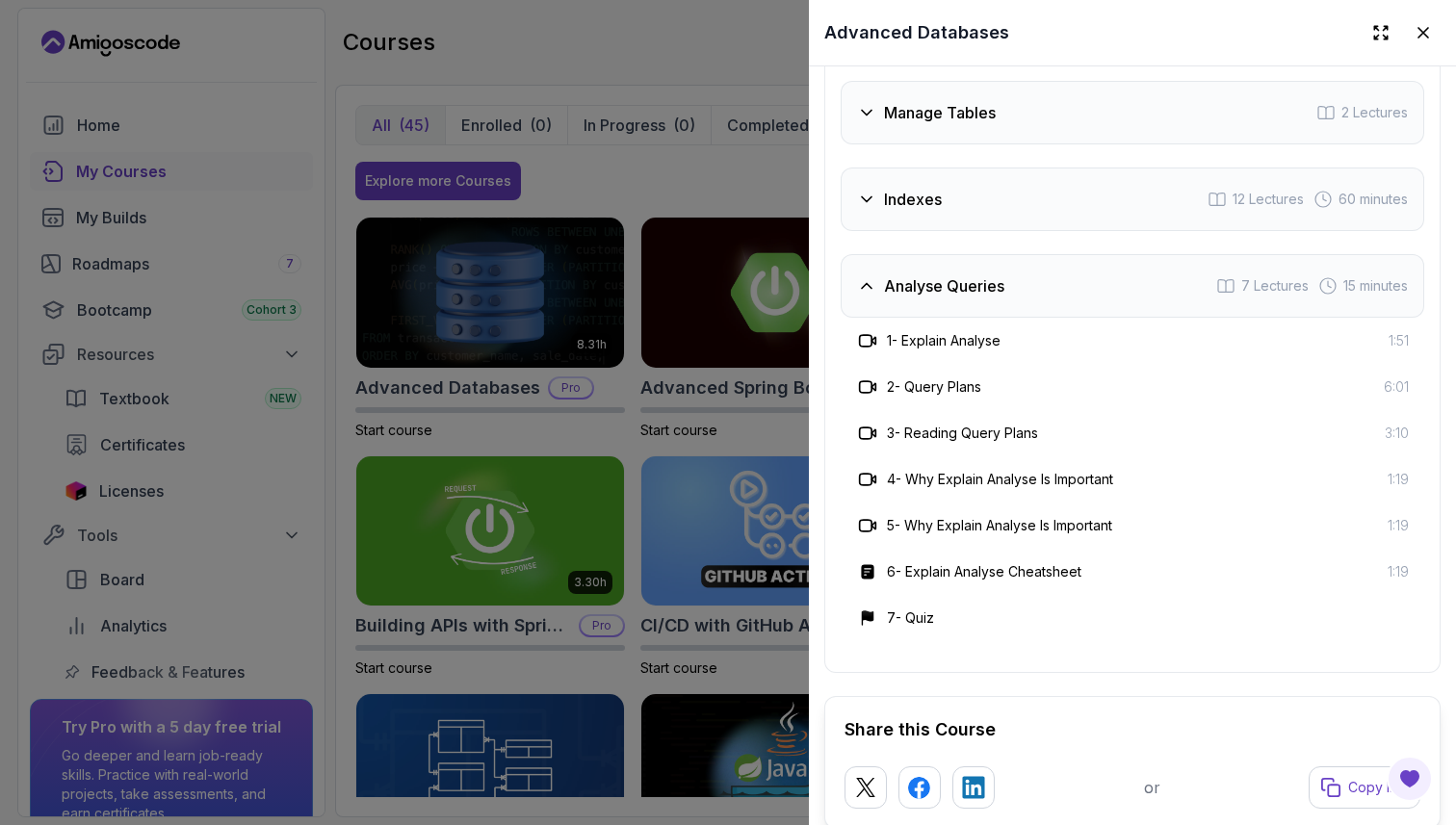
click at [774, 462] on div at bounding box center [728, 412] width 1456 height 825
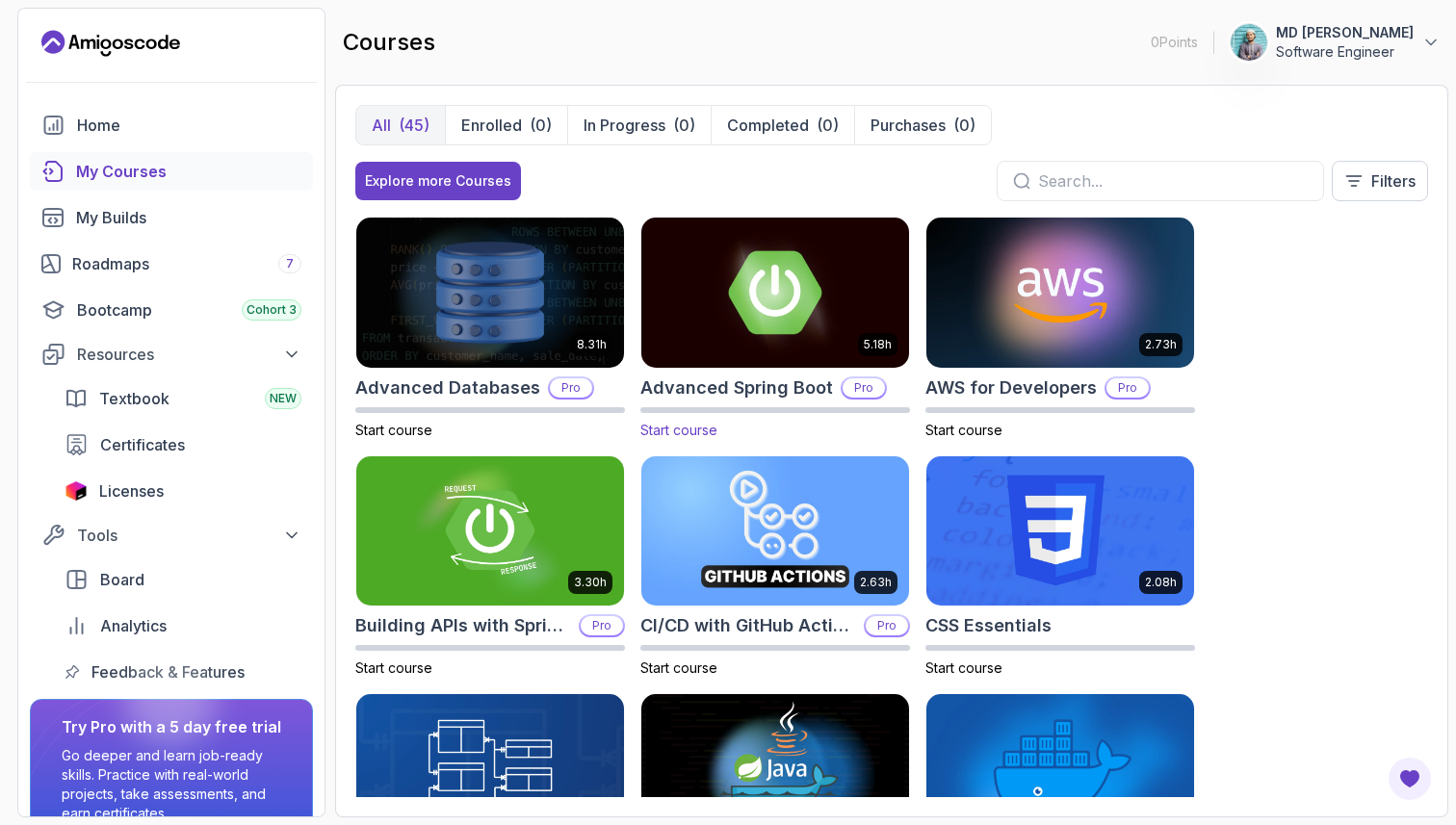
click at [808, 314] on img at bounding box center [775, 292] width 281 height 157
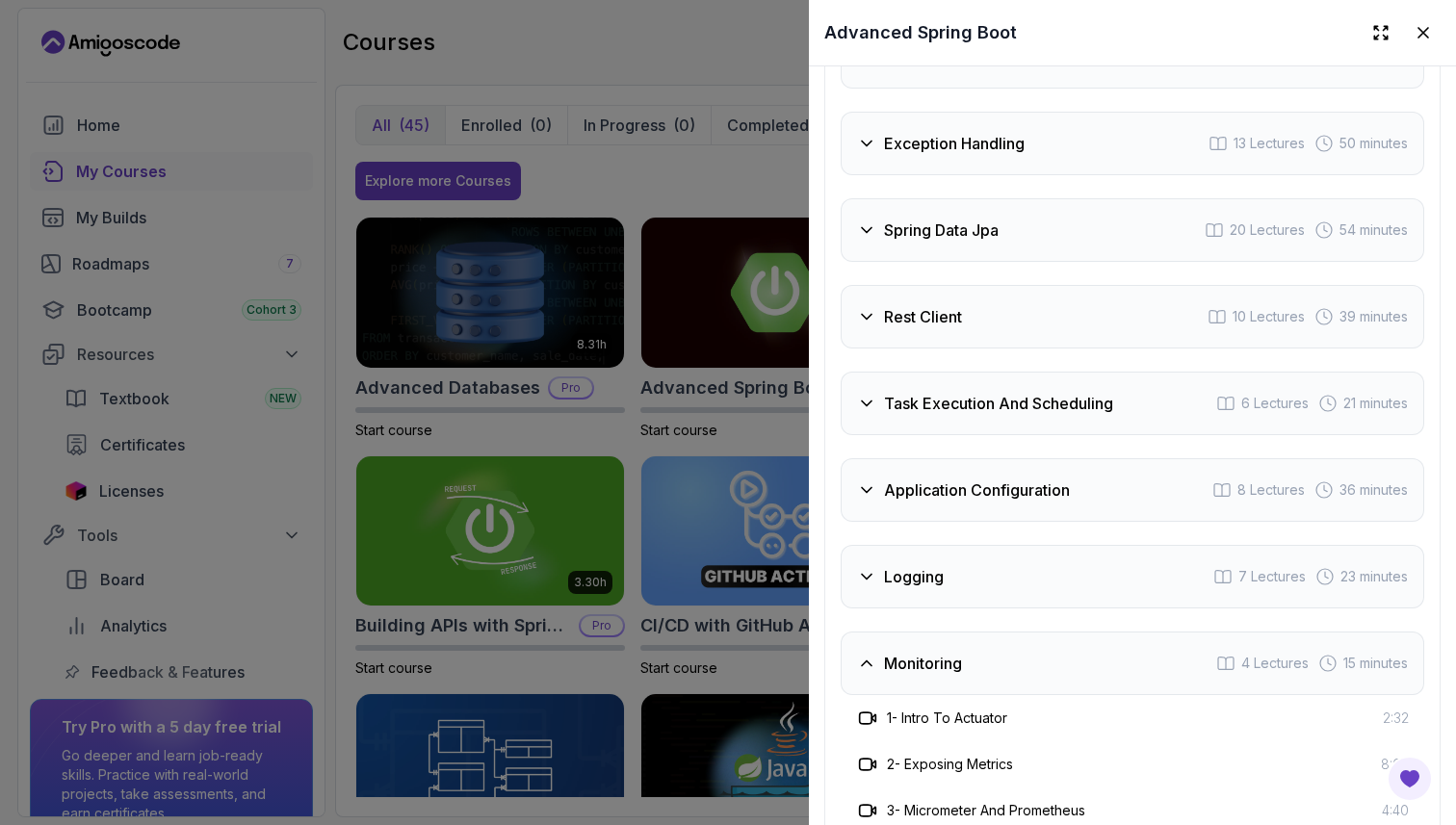
scroll to position [3647, 0]
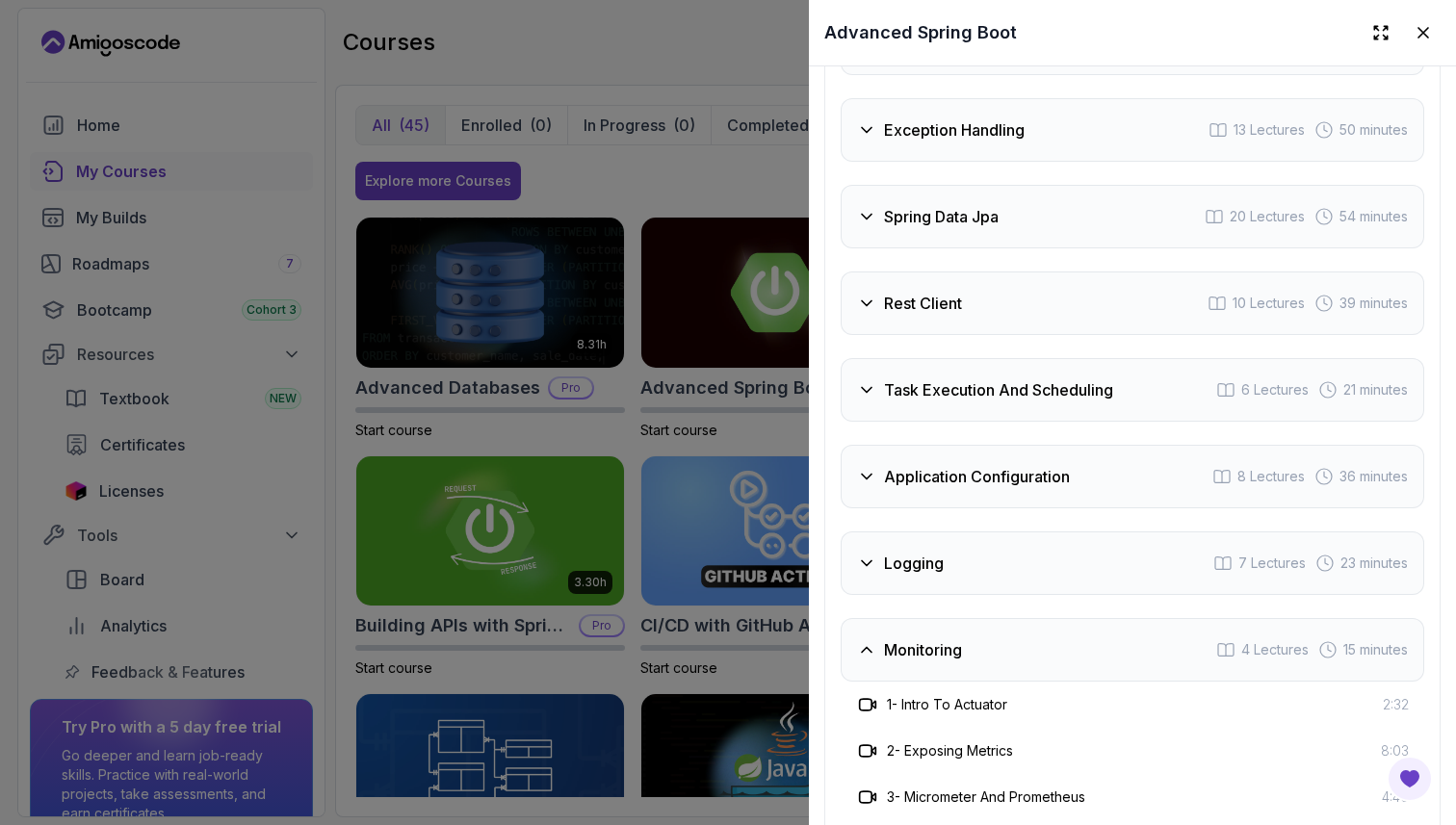
click at [924, 394] on h3 "Task Execution And Scheduling" at bounding box center [998, 390] width 229 height 23
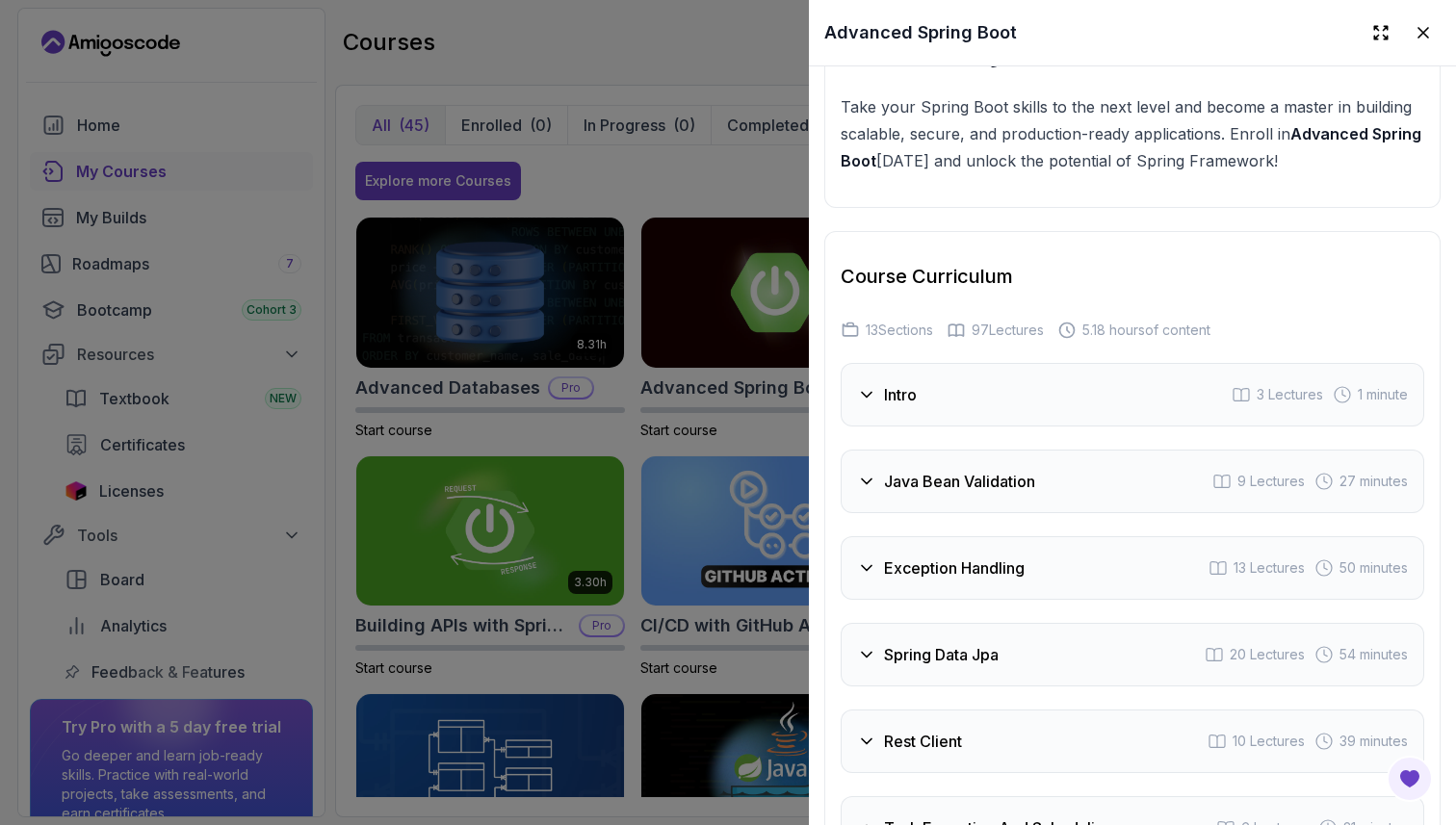
scroll to position [3213, 0]
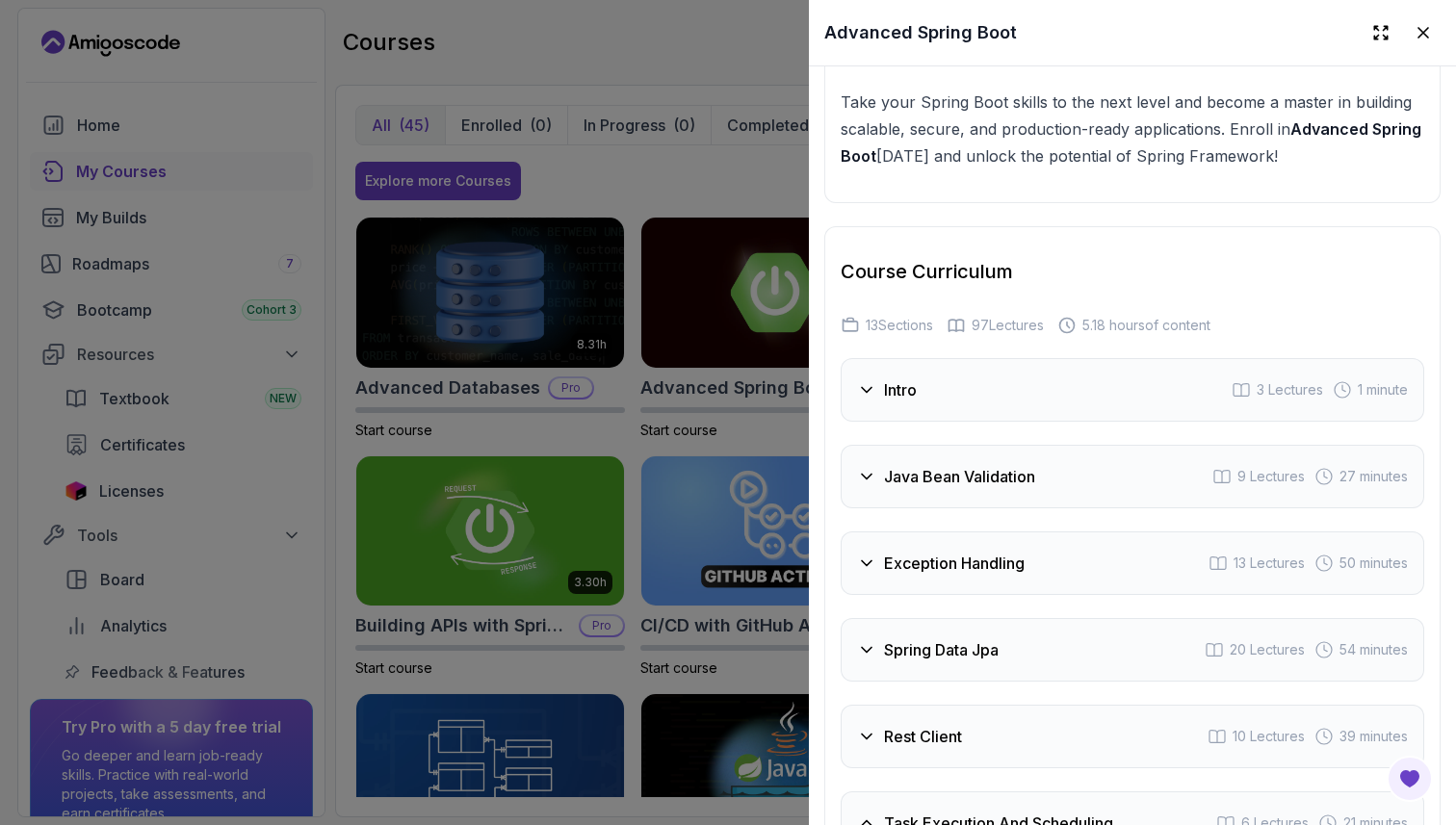
click at [786, 478] on div at bounding box center [728, 412] width 1456 height 825
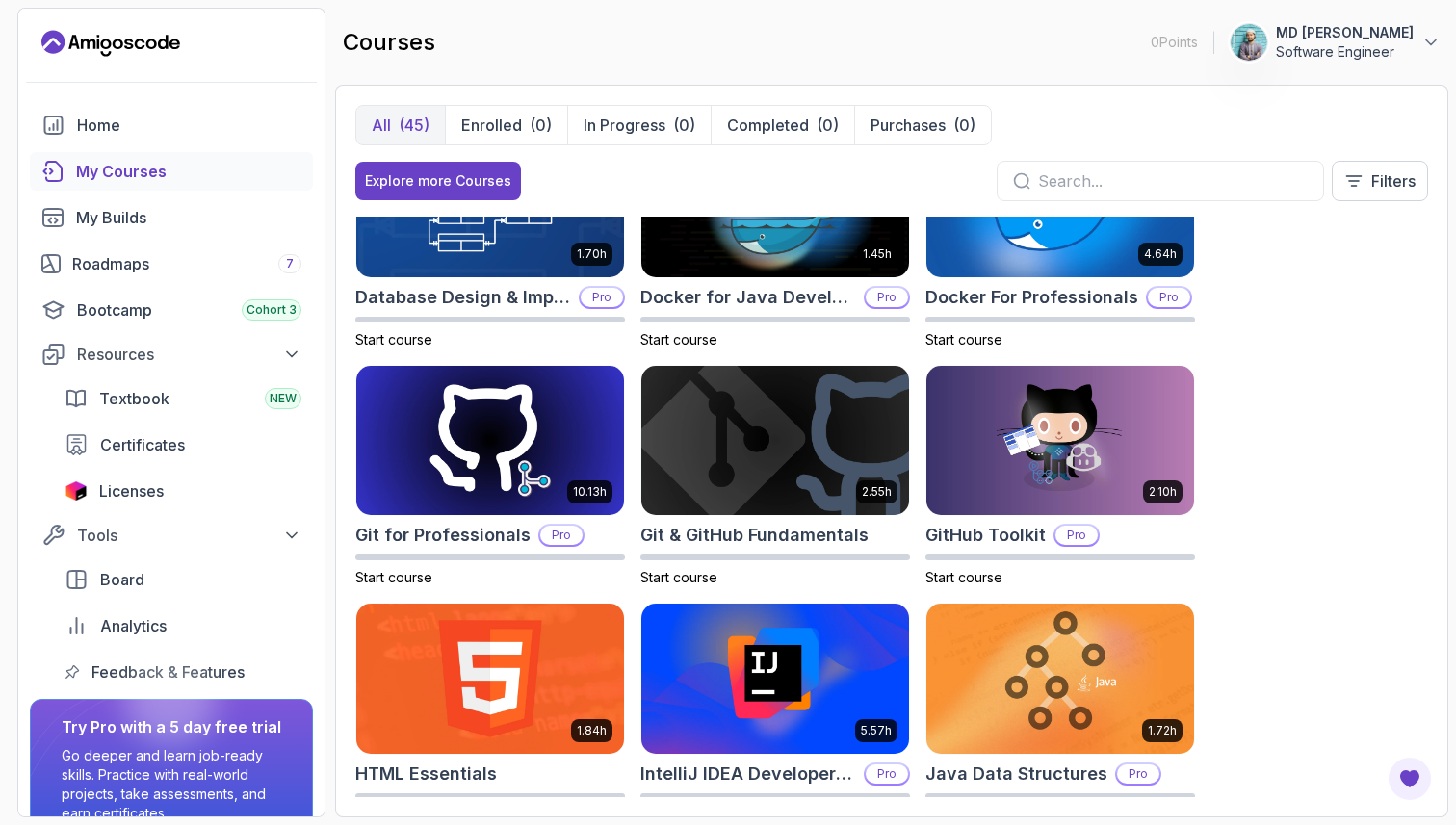
scroll to position [571, 0]
